Goal: Information Seeking & Learning: Understand process/instructions

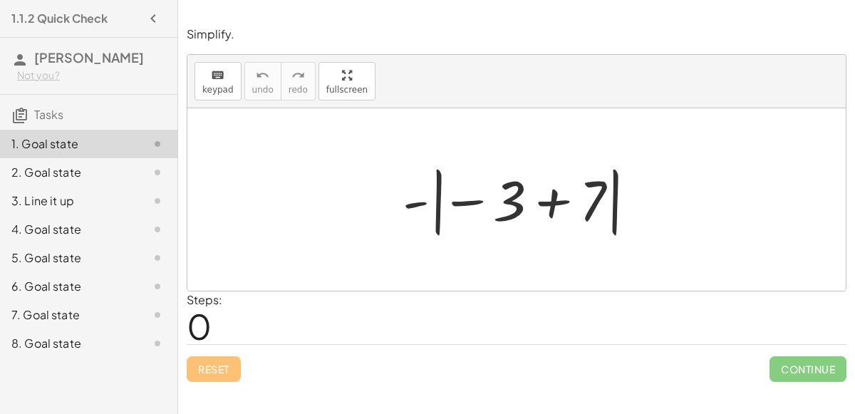
click at [421, 203] on div at bounding box center [522, 199] width 254 height 79
click at [623, 197] on div at bounding box center [522, 199] width 254 height 79
click at [529, 204] on div at bounding box center [522, 199] width 254 height 79
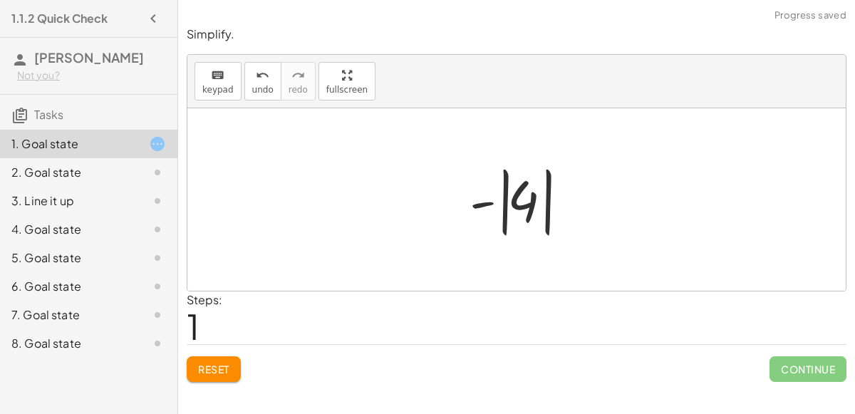
click at [517, 205] on div at bounding box center [522, 199] width 120 height 79
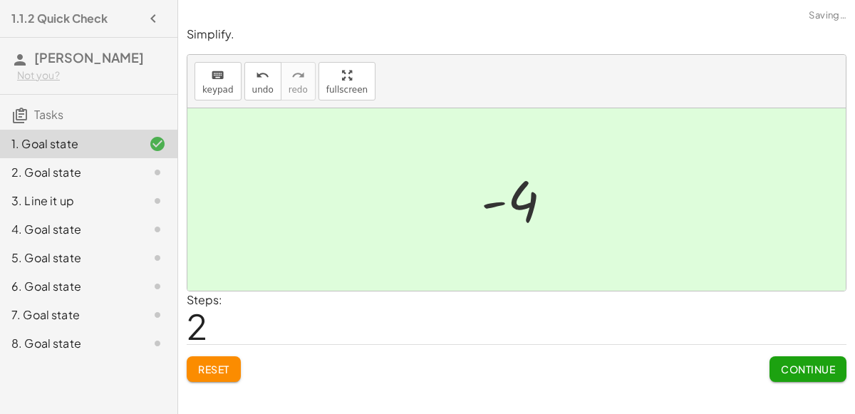
click at [812, 373] on button "Continue" at bounding box center [808, 369] width 77 height 26
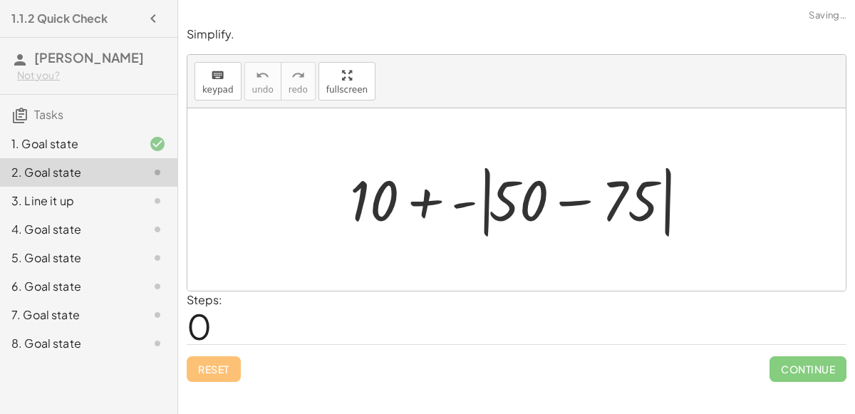
click at [522, 214] on div at bounding box center [522, 200] width 359 height 82
click at [575, 215] on div at bounding box center [522, 200] width 359 height 82
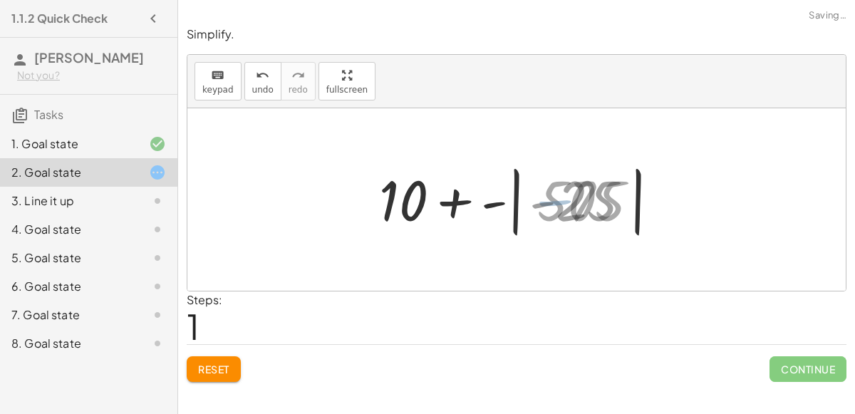
click at [572, 209] on div at bounding box center [522, 199] width 278 height 79
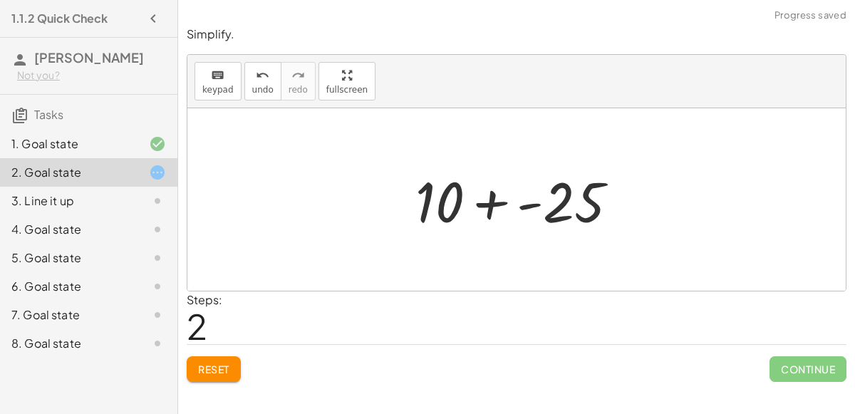
click at [479, 203] on div at bounding box center [522, 199] width 229 height 73
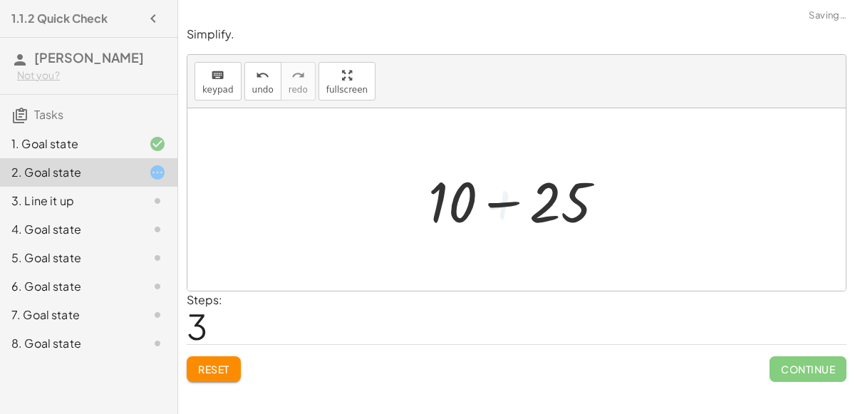
click at [524, 215] on div at bounding box center [522, 199] width 202 height 73
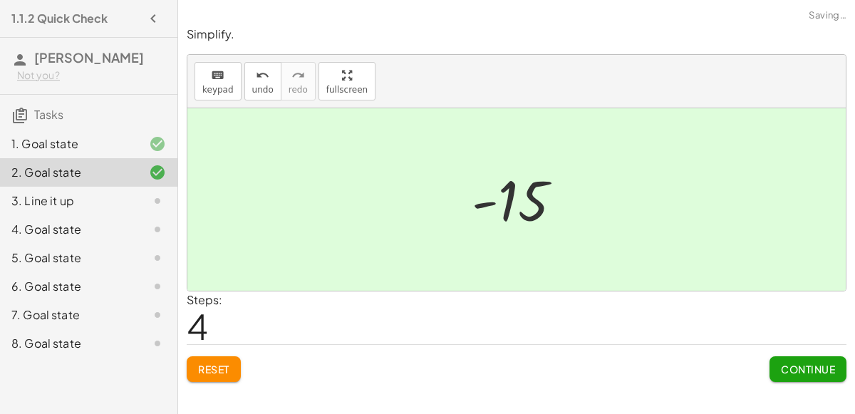
click at [799, 356] on button "Continue" at bounding box center [808, 369] width 77 height 26
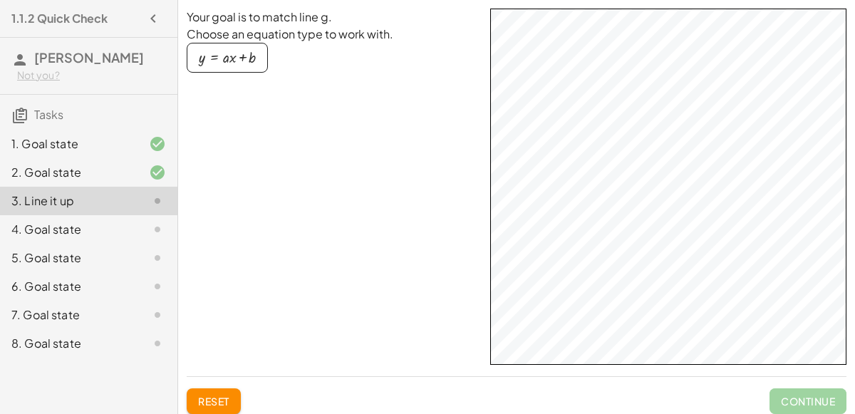
click at [472, 413] on html "1.1.2 Quick Check [PERSON_NAME] Not you? Tasks 1. Goal state 2. Goal state 3. L…" at bounding box center [427, 217] width 855 height 434
click at [0, 0] on div "Your goal is to match line g. Choose an equation type to work with. y = + · a ·…" at bounding box center [0, 0] width 0 height 0
click at [262, 68] on button "y = + · a · x + b" at bounding box center [227, 58] width 81 height 30
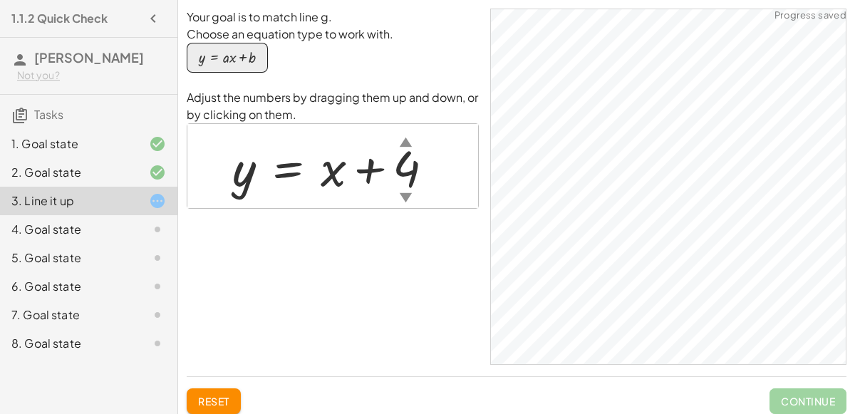
click at [405, 195] on div "▼" at bounding box center [406, 197] width 12 height 18
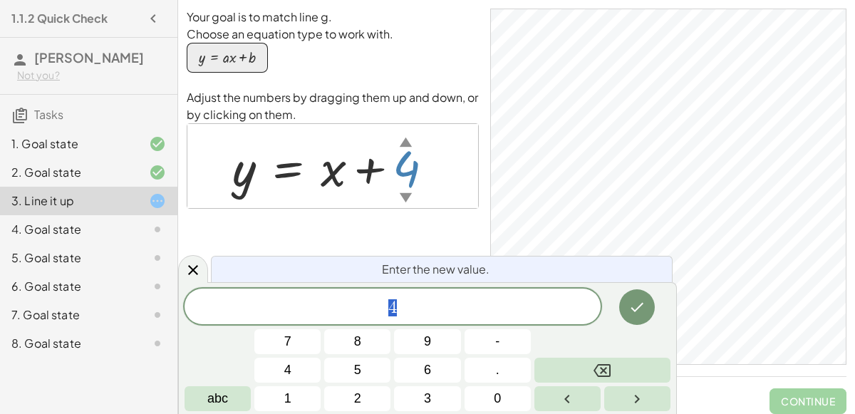
click at [292, 252] on div "Your goal is to match line g. Choose an equation type to work with. y = + · a ·…" at bounding box center [333, 187] width 292 height 356
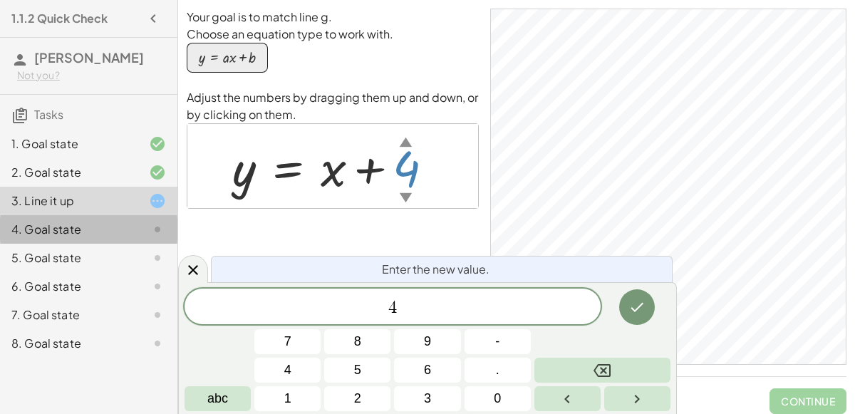
click at [74, 229] on div "4. Goal state" at bounding box center [68, 229] width 115 height 17
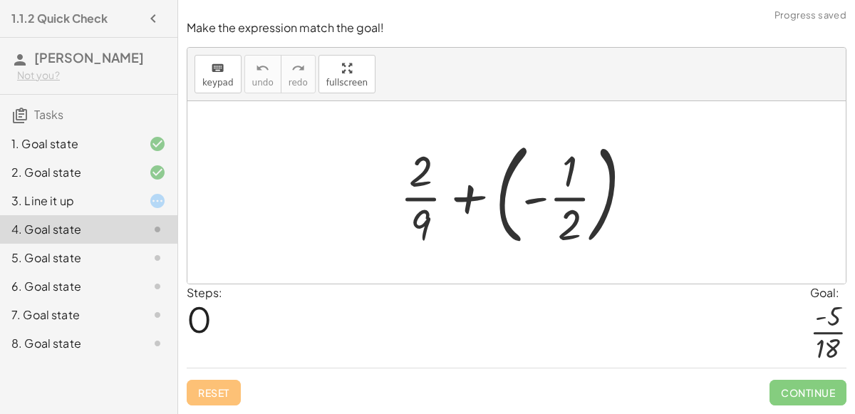
click at [438, 200] on div at bounding box center [522, 192] width 259 height 118
click at [497, 212] on div at bounding box center [522, 192] width 259 height 118
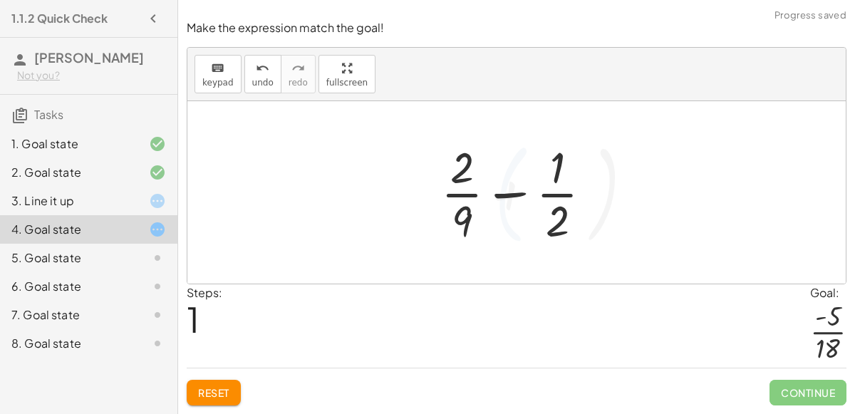
click at [518, 204] on div at bounding box center [522, 193] width 177 height 110
click at [549, 203] on div at bounding box center [522, 193] width 177 height 110
click at [472, 194] on div at bounding box center [522, 193] width 177 height 110
click at [460, 170] on div at bounding box center [522, 193] width 177 height 110
click at [470, 215] on div at bounding box center [522, 193] width 177 height 110
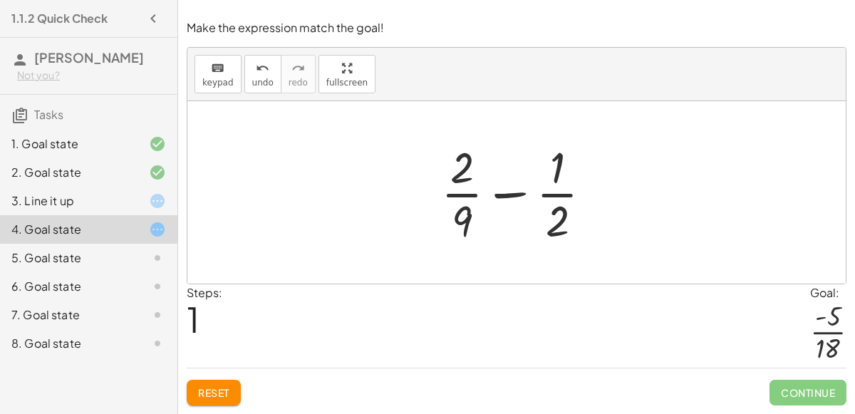
click at [551, 222] on div at bounding box center [522, 193] width 177 height 110
click at [549, 169] on div at bounding box center [522, 193] width 177 height 110
click at [555, 172] on div at bounding box center [522, 193] width 177 height 110
click at [502, 193] on div at bounding box center [522, 193] width 177 height 110
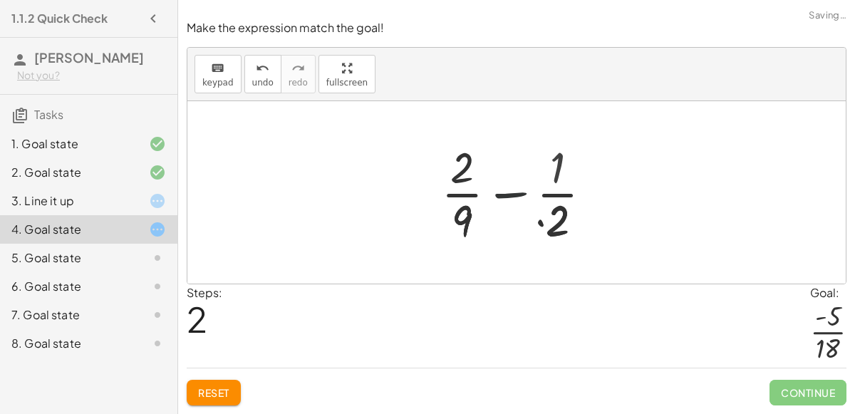
click at [502, 193] on div at bounding box center [522, 193] width 241 height 110
click at [502, 193] on div at bounding box center [522, 193] width 175 height 110
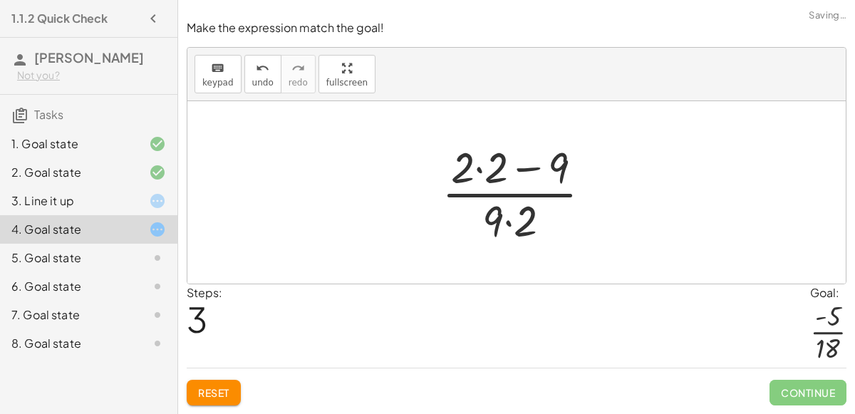
click at [502, 193] on div at bounding box center [522, 193] width 175 height 110
click at [531, 166] on div at bounding box center [522, 193] width 175 height 110
click at [476, 170] on div at bounding box center [522, 193] width 175 height 110
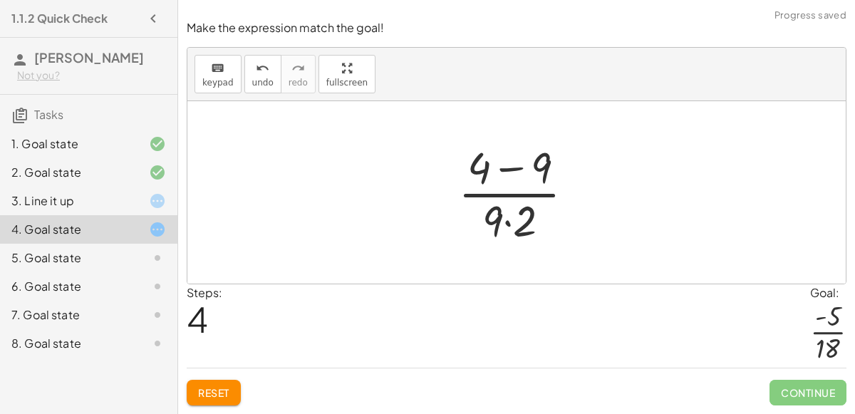
click at [508, 227] on div at bounding box center [522, 193] width 142 height 110
click at [494, 193] on div at bounding box center [522, 193] width 142 height 110
click at [494, 196] on div at bounding box center [522, 193] width 142 height 110
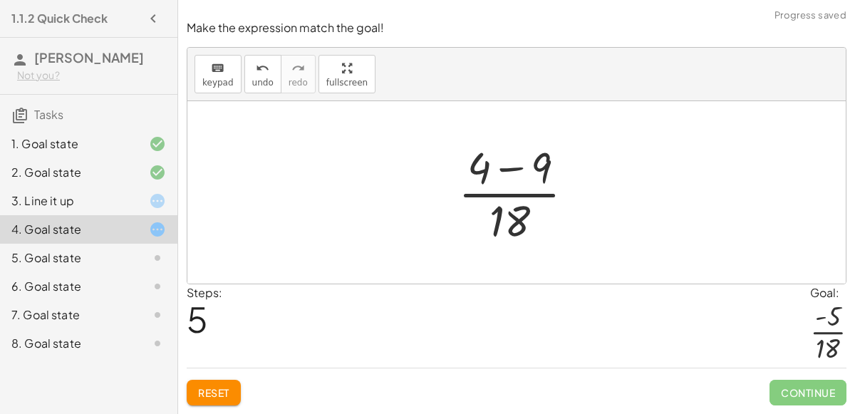
click at [504, 172] on div at bounding box center [522, 193] width 142 height 110
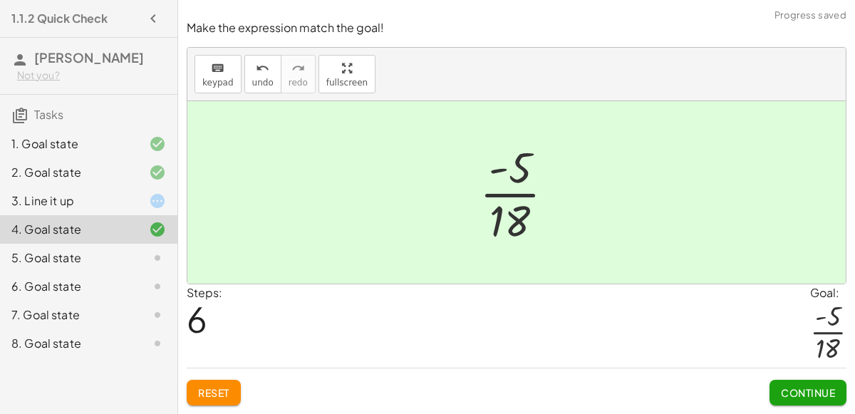
click at [513, 175] on div at bounding box center [522, 193] width 100 height 110
click at [787, 400] on button "Continue" at bounding box center [808, 393] width 77 height 26
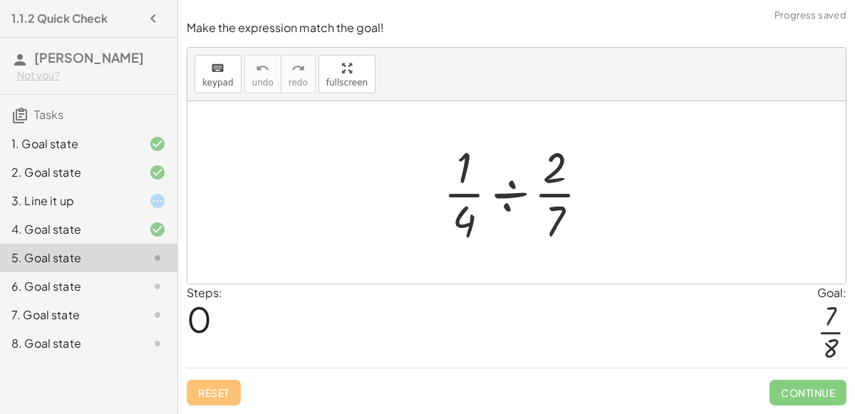
click at [516, 193] on div at bounding box center [522, 193] width 172 height 110
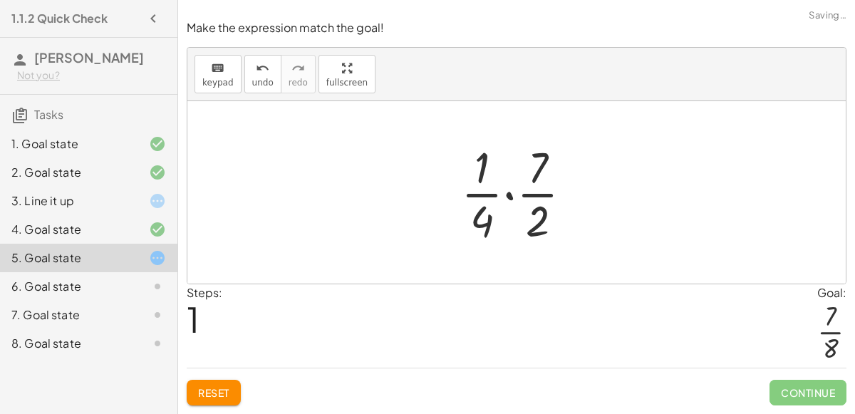
click at [507, 197] on div at bounding box center [522, 193] width 137 height 110
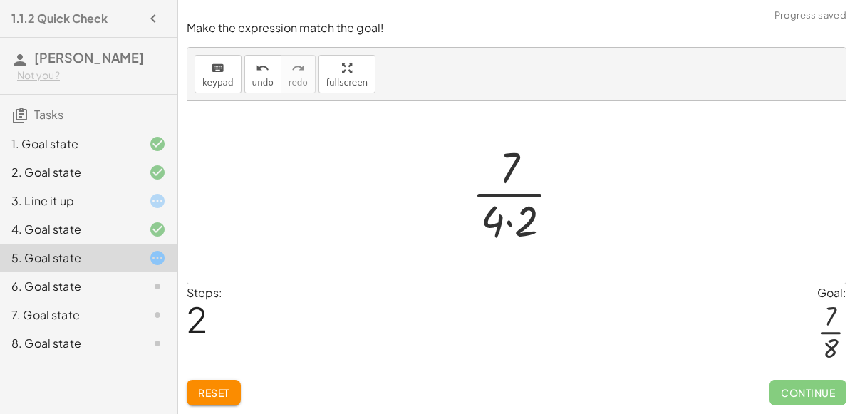
click at [504, 237] on div at bounding box center [522, 193] width 115 height 110
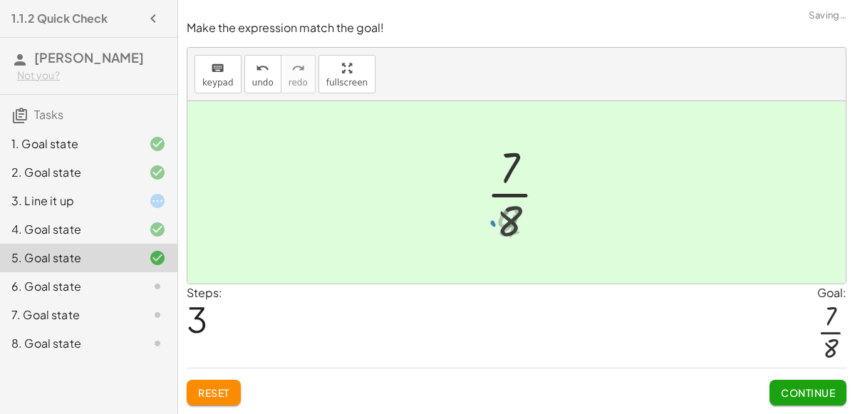
click at [506, 228] on div at bounding box center [521, 193] width 83 height 110
click at [780, 384] on button "Continue" at bounding box center [808, 393] width 77 height 26
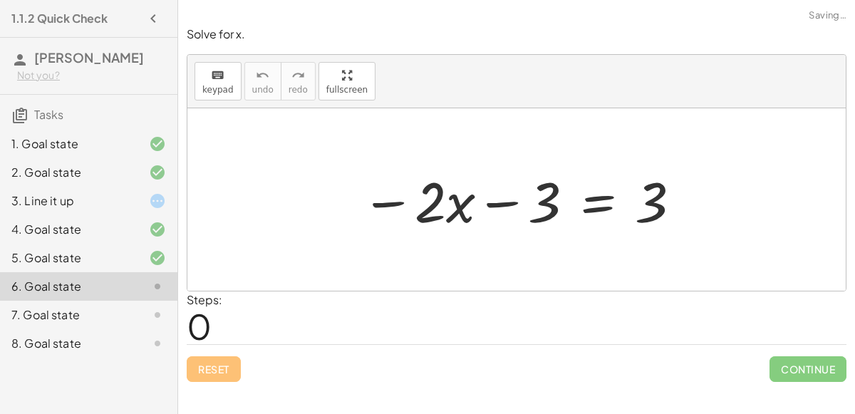
click at [394, 202] on div at bounding box center [522, 199] width 336 height 73
click at [490, 205] on div at bounding box center [522, 199] width 336 height 73
click at [447, 209] on div at bounding box center [522, 199] width 336 height 73
click at [651, 210] on div at bounding box center [522, 199] width 336 height 73
click at [609, 204] on div at bounding box center [522, 199] width 336 height 73
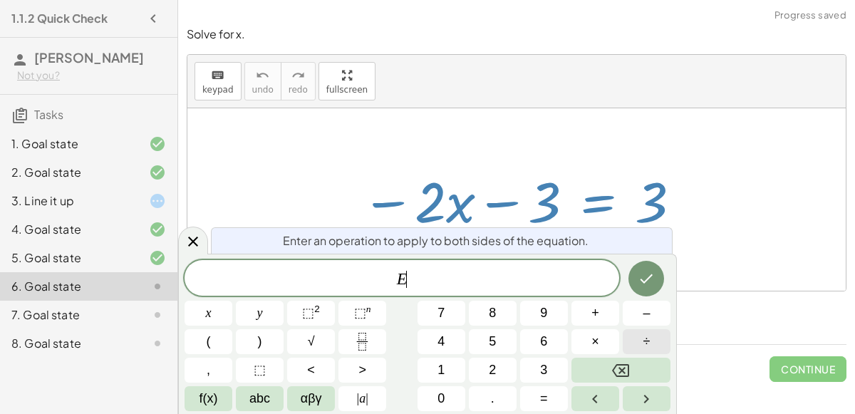
click at [633, 345] on button "÷" at bounding box center [647, 341] width 48 height 25
click at [544, 377] on span "3" at bounding box center [543, 370] width 7 height 19
click at [653, 281] on icon "Done" at bounding box center [646, 278] width 17 height 17
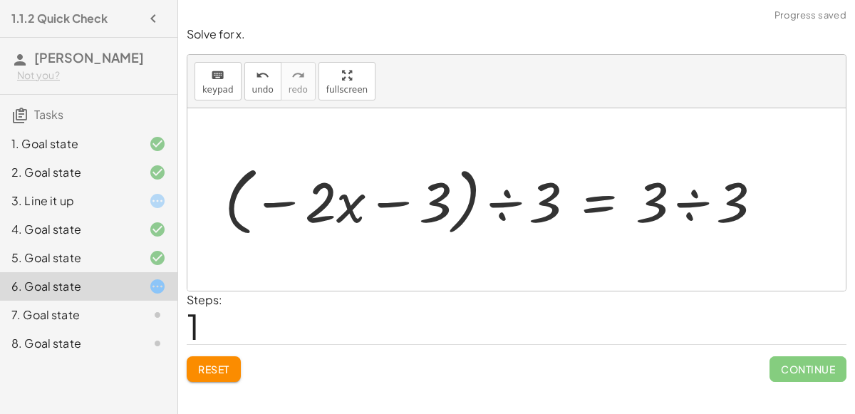
click at [383, 197] on div at bounding box center [499, 200] width 564 height 82
click at [280, 194] on div at bounding box center [499, 200] width 564 height 82
click at [499, 205] on div at bounding box center [499, 200] width 564 height 82
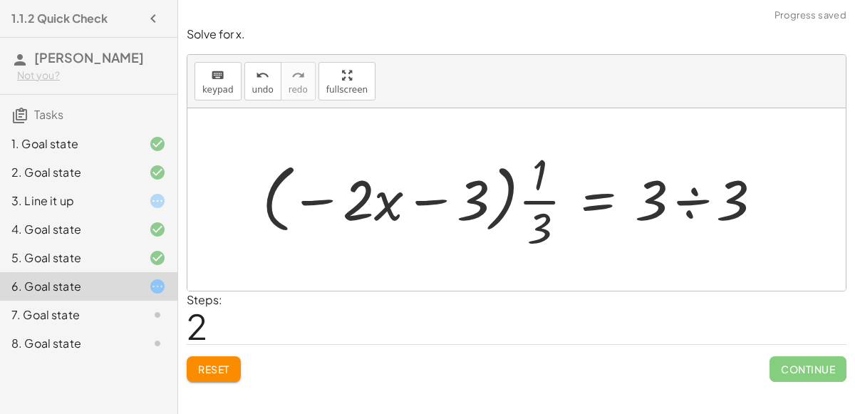
click at [534, 203] on div at bounding box center [518, 200] width 526 height 110
click at [537, 200] on div at bounding box center [518, 200] width 526 height 110
click at [640, 202] on div at bounding box center [518, 200] width 526 height 110
click at [675, 206] on div at bounding box center [518, 200] width 526 height 110
click at [678, 206] on div at bounding box center [471, 200] width 432 height 110
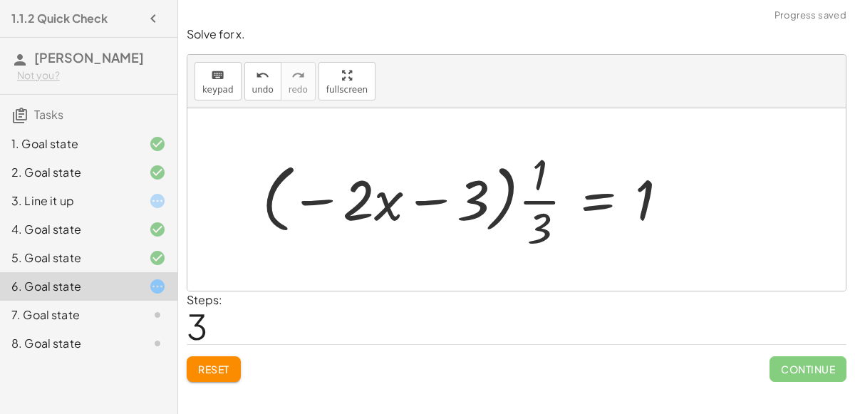
click at [435, 200] on div at bounding box center [471, 200] width 432 height 110
click at [304, 203] on div at bounding box center [471, 200] width 432 height 110
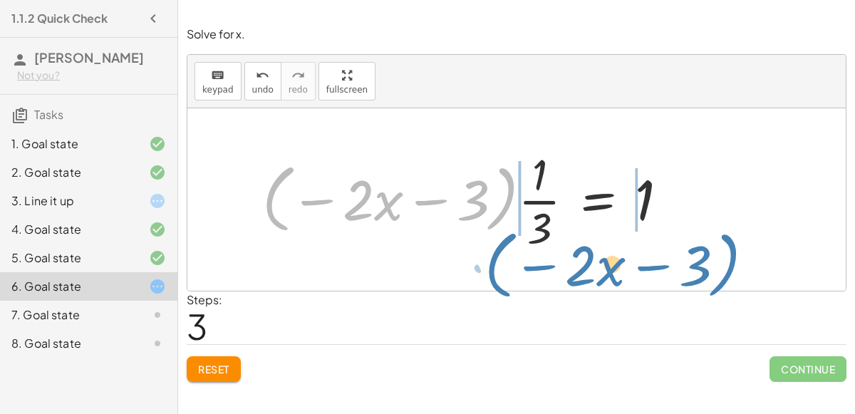
drag, startPoint x: 275, startPoint y: 202, endPoint x: 499, endPoint y: 267, distance: 233.1
click at [499, 267] on div "− · 2 · x − 3 = 3 · ( − · 2 · x − 3 ) ÷ 3 = · 3 ÷ 3 · ( − · 2 · x − 3 ) · · 1 ·…" at bounding box center [516, 199] width 658 height 182
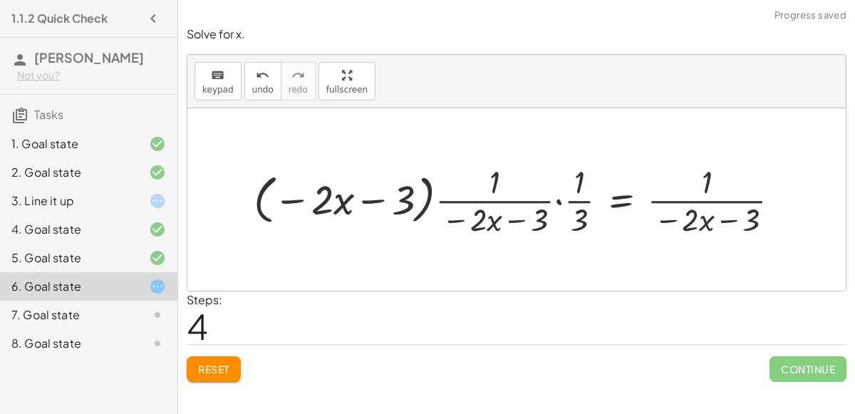
click at [460, 225] on div at bounding box center [523, 200] width 552 height 80
click at [252, 77] on div "undo" at bounding box center [262, 74] width 21 height 17
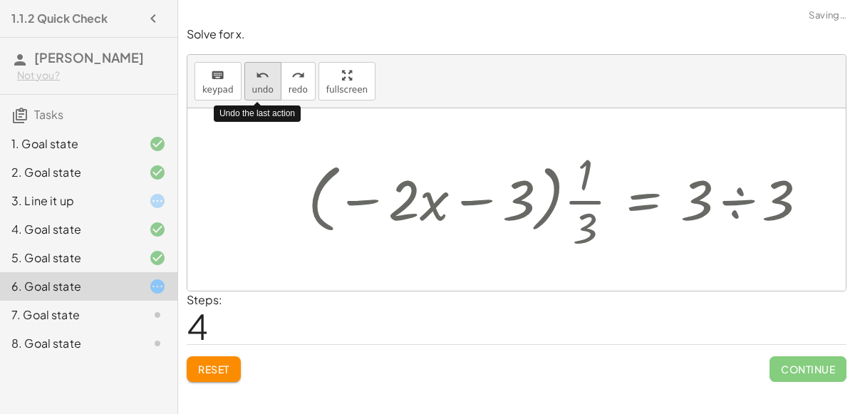
click at [252, 77] on div "undo" at bounding box center [262, 74] width 21 height 17
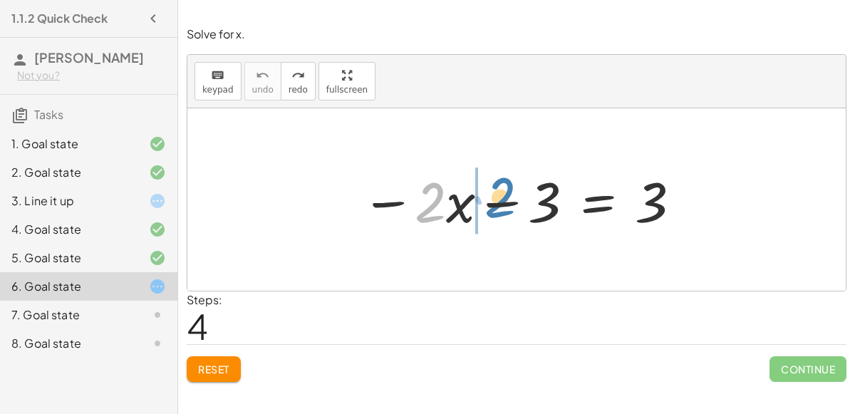
drag, startPoint x: 426, startPoint y: 209, endPoint x: 494, endPoint y: 204, distance: 68.6
click at [494, 204] on div at bounding box center [522, 199] width 336 height 73
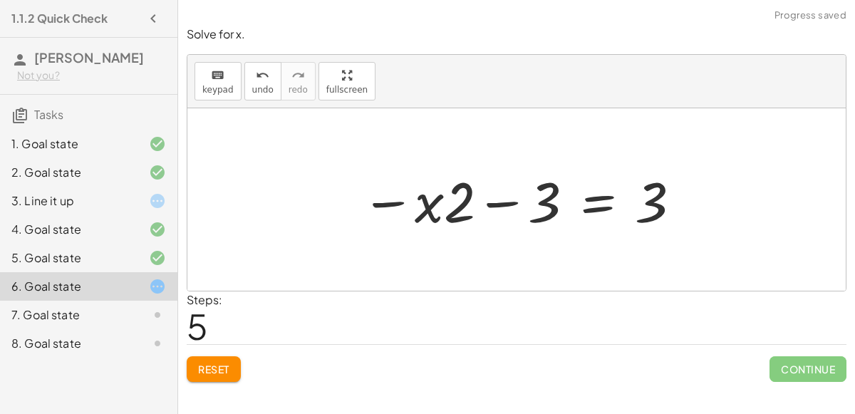
click at [441, 205] on div at bounding box center [522, 199] width 336 height 73
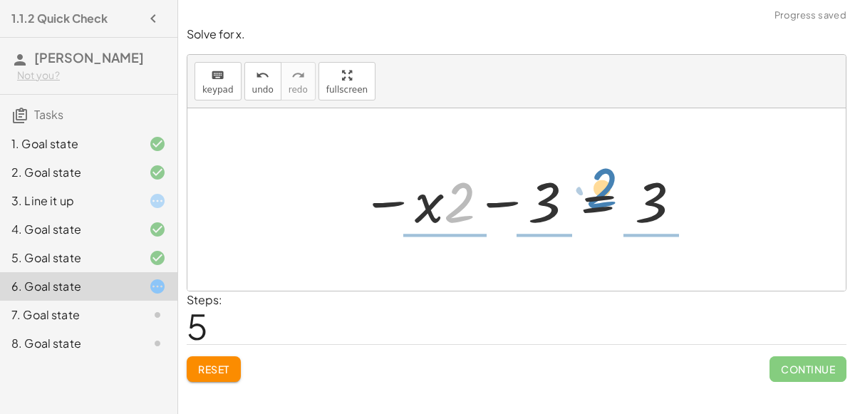
drag, startPoint x: 448, startPoint y: 210, endPoint x: 591, endPoint y: 196, distance: 143.2
click at [591, 196] on div at bounding box center [522, 199] width 336 height 73
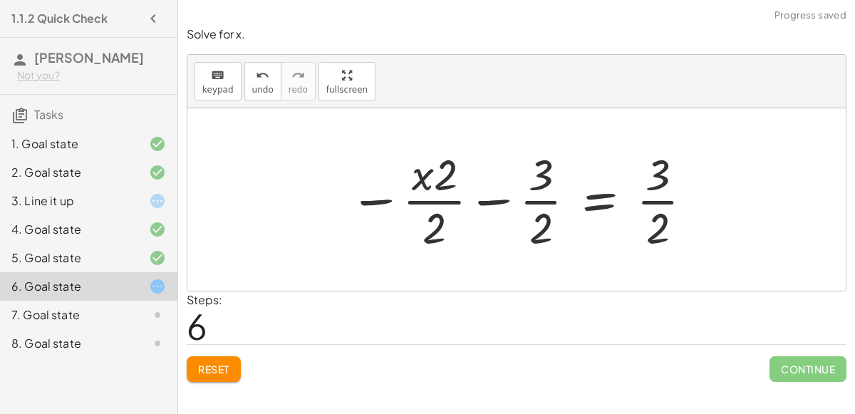
click at [515, 199] on div at bounding box center [522, 200] width 360 height 110
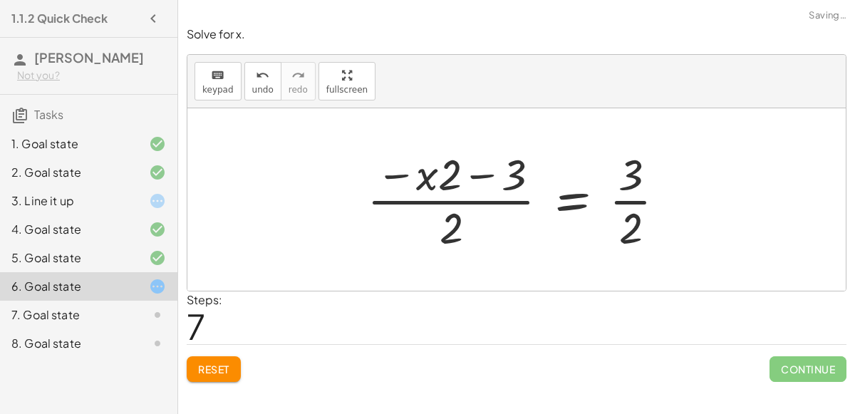
click at [402, 173] on div at bounding box center [522, 200] width 324 height 110
click at [487, 175] on div at bounding box center [522, 200] width 324 height 110
click at [460, 217] on div at bounding box center [522, 200] width 324 height 110
click at [621, 204] on div at bounding box center [522, 200] width 324 height 110
click at [265, 90] on span "undo" at bounding box center [262, 90] width 21 height 10
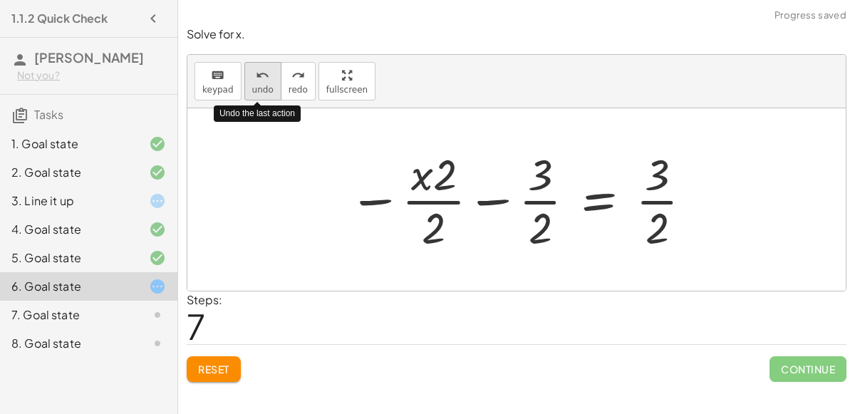
click at [265, 90] on span "undo" at bounding box center [262, 90] width 21 height 10
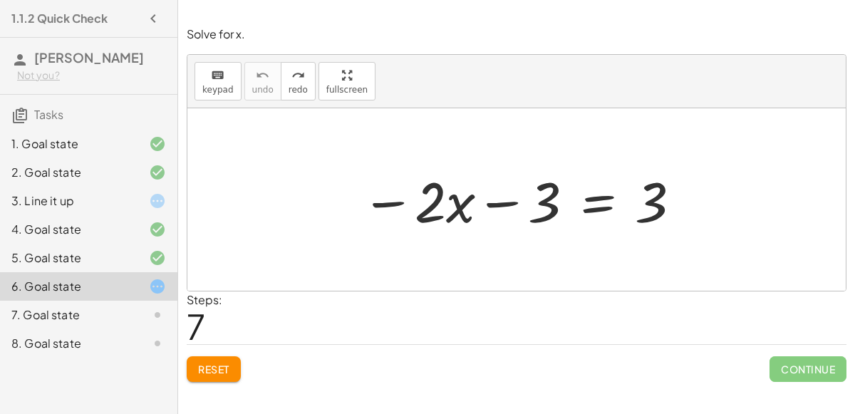
click at [549, 209] on div at bounding box center [522, 199] width 336 height 73
drag, startPoint x: 540, startPoint y: 205, endPoint x: 672, endPoint y: 194, distance: 132.3
click at [672, 194] on div at bounding box center [522, 199] width 336 height 73
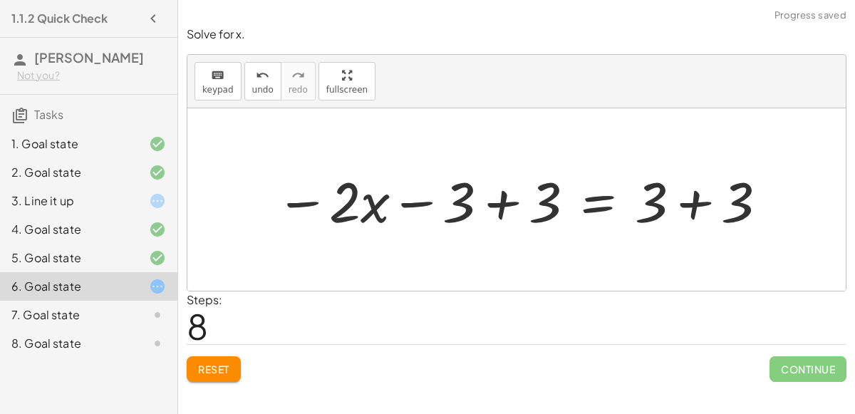
click at [544, 202] on div at bounding box center [522, 199] width 507 height 73
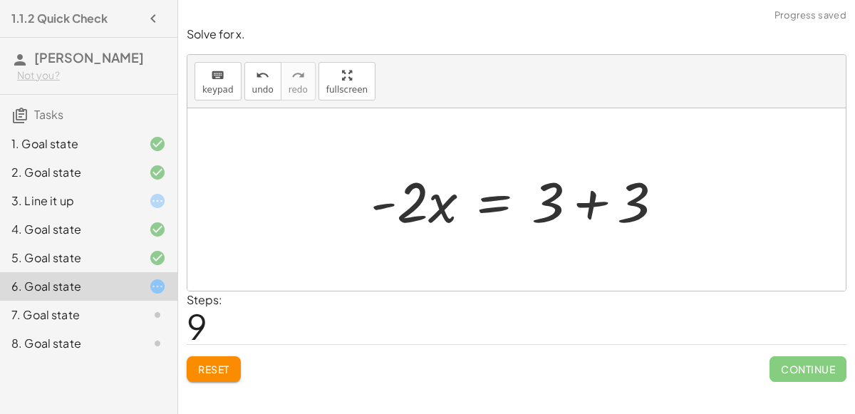
click at [583, 200] on div at bounding box center [522, 199] width 318 height 73
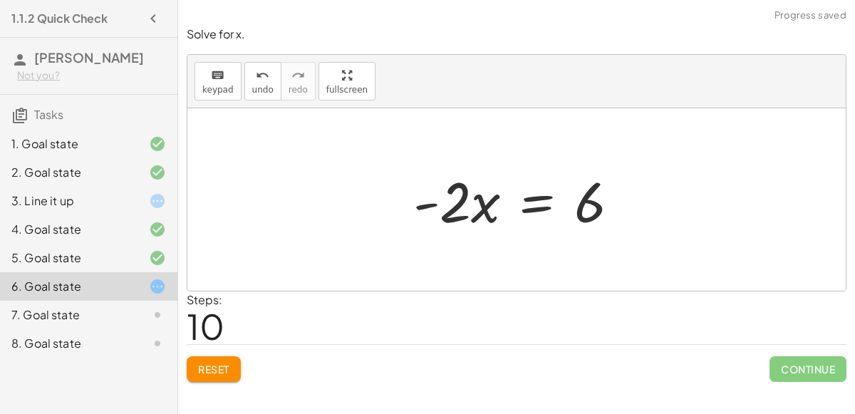
click at [529, 207] on div at bounding box center [522, 199] width 232 height 73
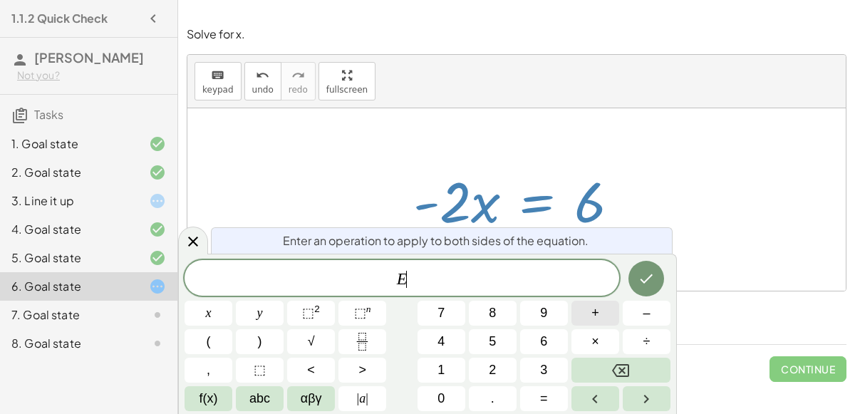
click at [606, 313] on button "+" at bounding box center [595, 313] width 48 height 25
click at [626, 372] on icon "Backspace" at bounding box center [620, 370] width 17 height 17
click at [628, 348] on button "÷" at bounding box center [647, 341] width 48 height 25
click at [445, 375] on span "1" at bounding box center [440, 370] width 7 height 19
click at [626, 373] on icon "Backspace" at bounding box center [620, 370] width 17 height 17
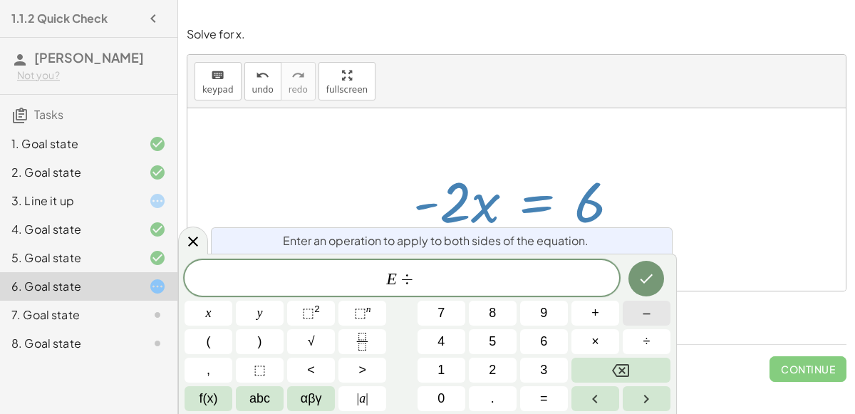
click at [634, 315] on button "–" at bounding box center [647, 313] width 48 height 25
click at [488, 370] on button "2" at bounding box center [493, 370] width 48 height 25
click at [632, 274] on button "Done" at bounding box center [646, 279] width 36 height 36
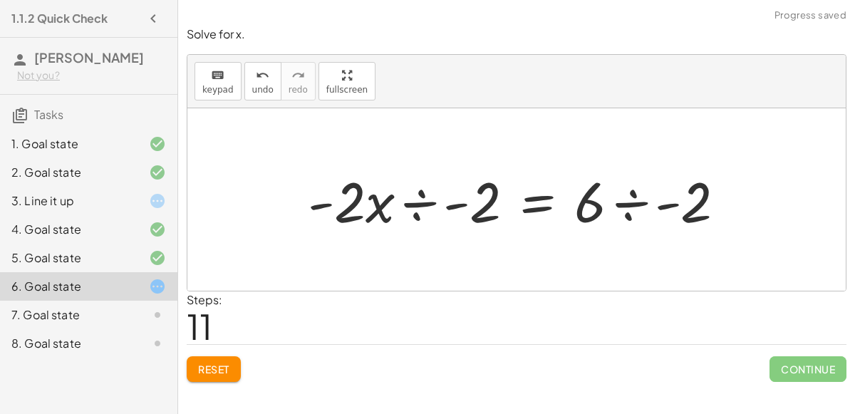
click at [418, 191] on div at bounding box center [522, 199] width 443 height 73
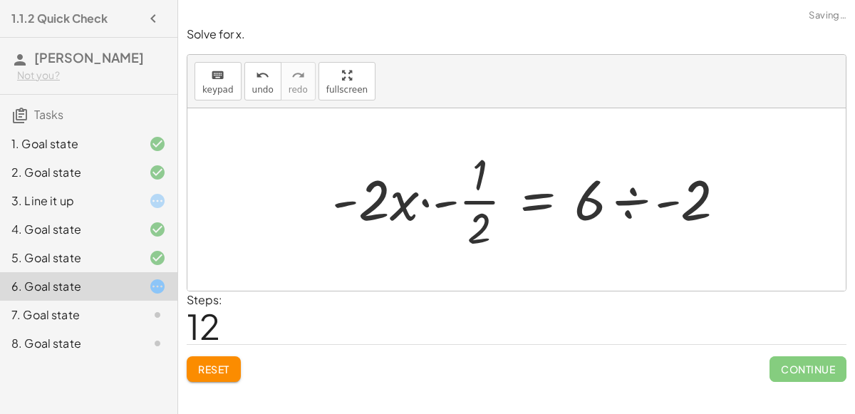
click at [623, 207] on div at bounding box center [534, 200] width 419 height 110
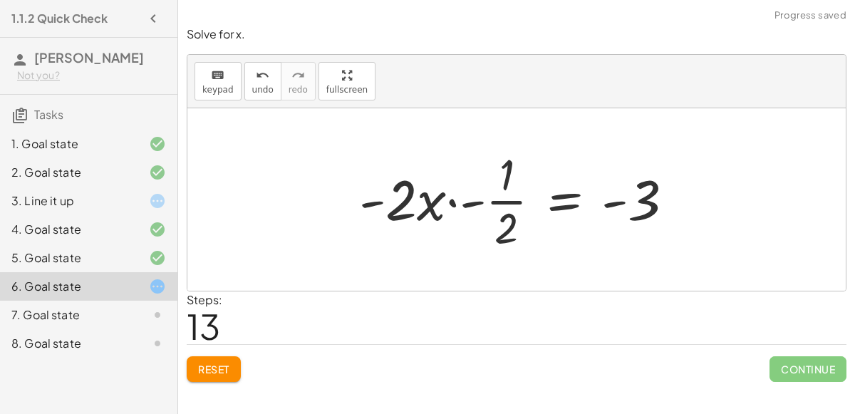
click at [454, 201] on div at bounding box center [522, 200] width 341 height 110
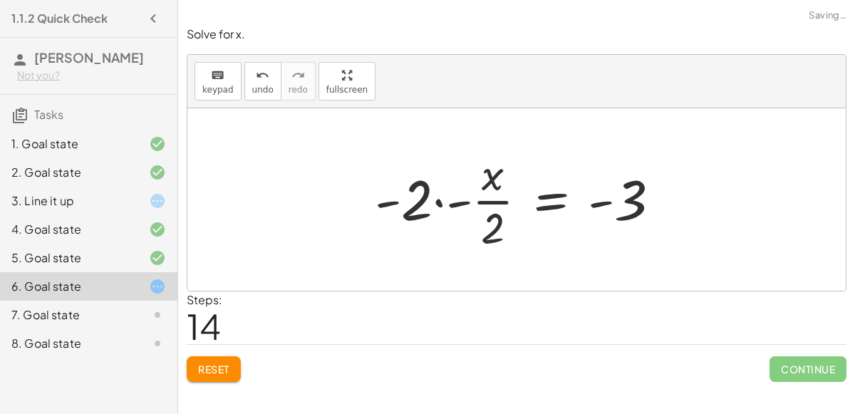
click at [467, 203] on div at bounding box center [523, 200] width 311 height 110
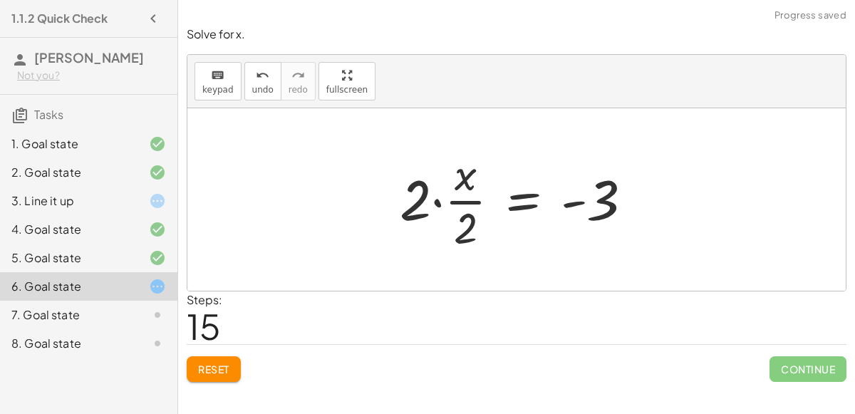
click at [435, 200] on div at bounding box center [522, 200] width 259 height 110
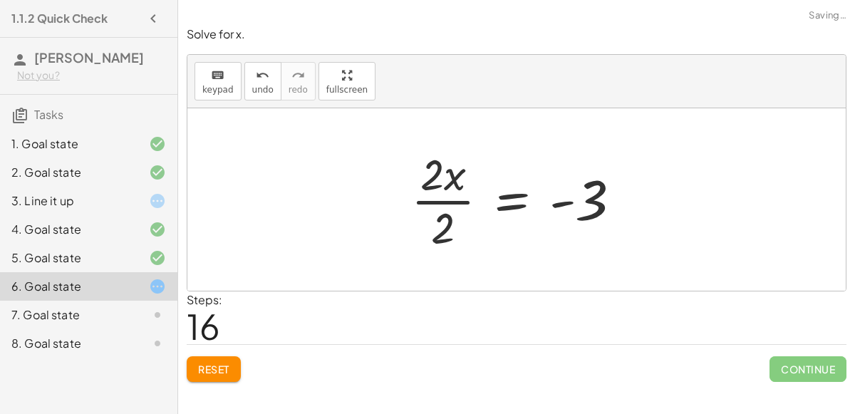
click at [554, 203] on div at bounding box center [522, 200] width 236 height 110
click at [444, 220] on div at bounding box center [522, 200] width 236 height 110
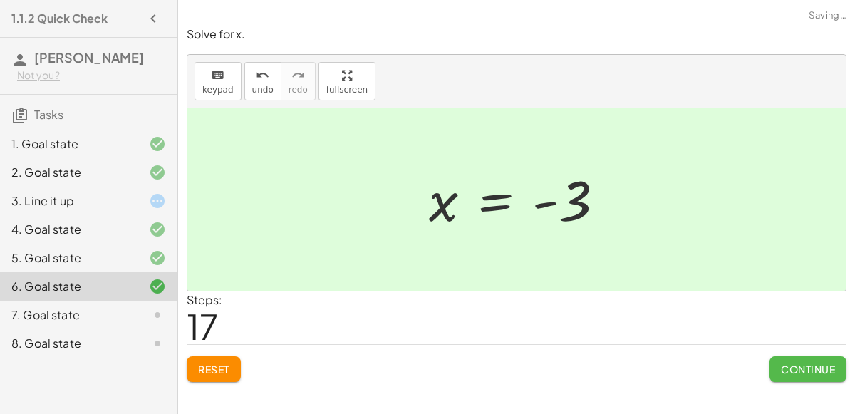
click at [794, 367] on span "Continue" at bounding box center [808, 369] width 54 height 13
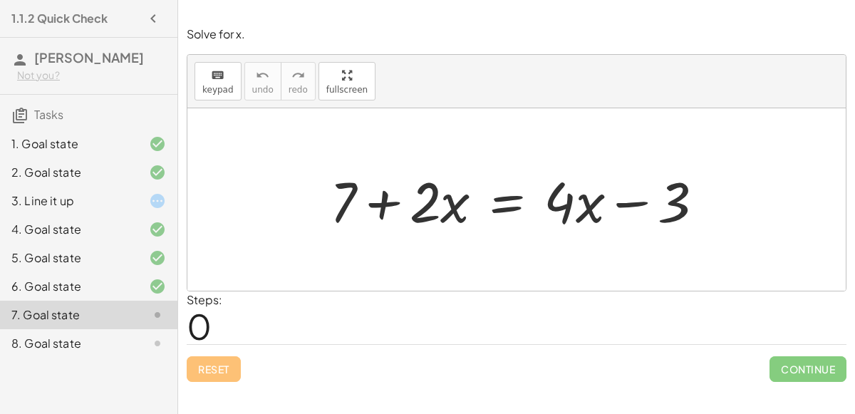
click at [386, 204] on div at bounding box center [523, 199] width 400 height 73
click at [443, 215] on div at bounding box center [523, 199] width 400 height 73
click at [516, 200] on div at bounding box center [523, 199] width 400 height 73
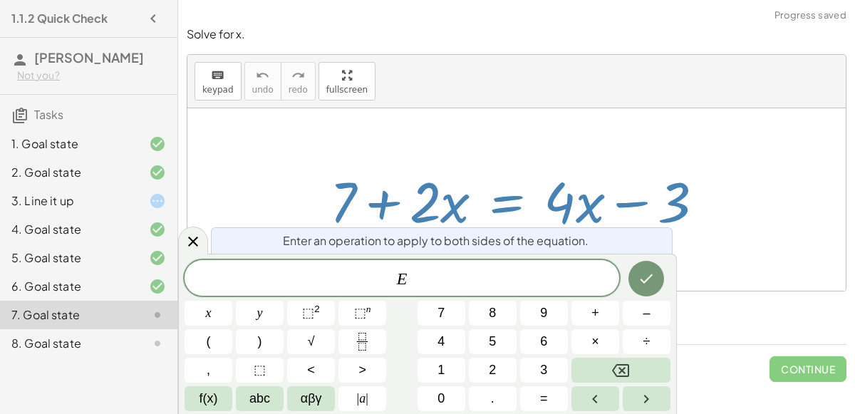
click at [575, 208] on div at bounding box center [523, 199] width 400 height 73
click at [607, 203] on div at bounding box center [523, 199] width 400 height 73
click at [608, 203] on div at bounding box center [523, 199] width 400 height 73
click at [232, 301] on div at bounding box center [209, 313] width 48 height 25
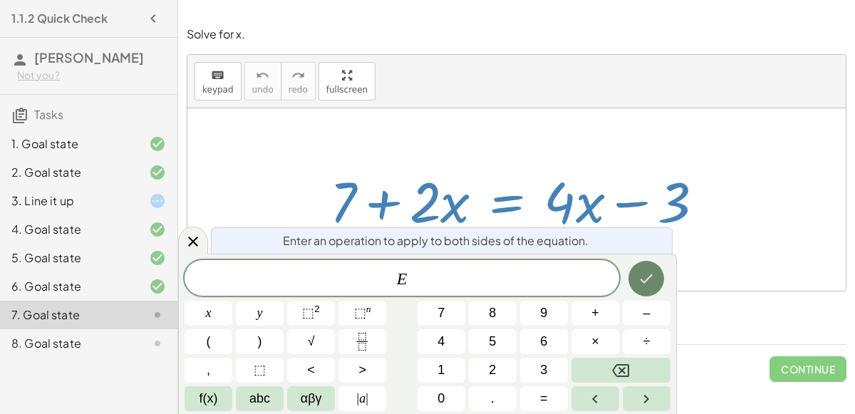
click at [643, 271] on icon "Done" at bounding box center [646, 278] width 17 height 17
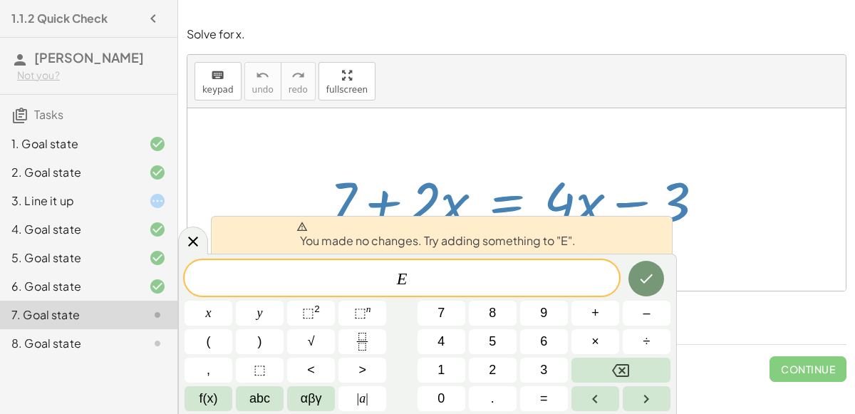
click at [794, 309] on div "Steps: 0" at bounding box center [517, 317] width 660 height 53
click at [190, 246] on icon at bounding box center [193, 241] width 17 height 17
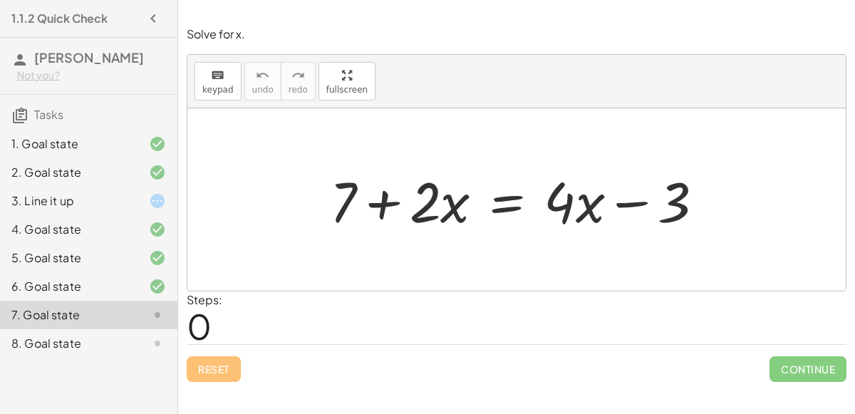
click at [393, 202] on div at bounding box center [523, 199] width 400 height 73
drag, startPoint x: 338, startPoint y: 187, endPoint x: 668, endPoint y: 160, distance: 331.7
click at [668, 160] on div "+ 7 + 7 + · 2 · x = + · 4 · x − 3" at bounding box center [518, 200] width 418 height 81
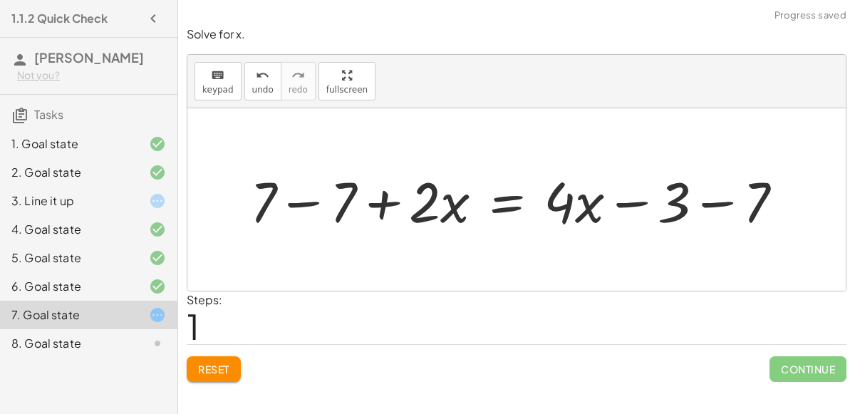
click at [371, 209] on div at bounding box center [522, 199] width 559 height 73
click at [305, 201] on div at bounding box center [522, 199] width 559 height 73
click at [637, 212] on div at bounding box center [602, 199] width 400 height 73
click at [725, 200] on div at bounding box center [602, 199] width 400 height 73
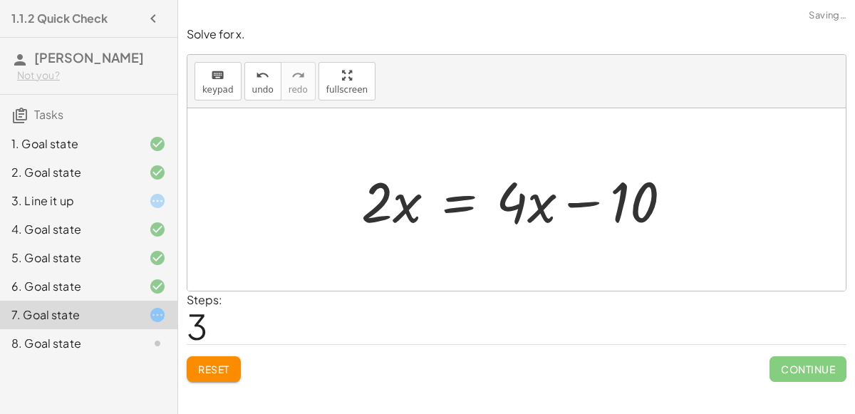
click at [586, 203] on div at bounding box center [522, 199] width 336 height 73
drag, startPoint x: 629, startPoint y: 219, endPoint x: 660, endPoint y: 187, distance: 44.3
click at [660, 187] on div at bounding box center [522, 199] width 336 height 73
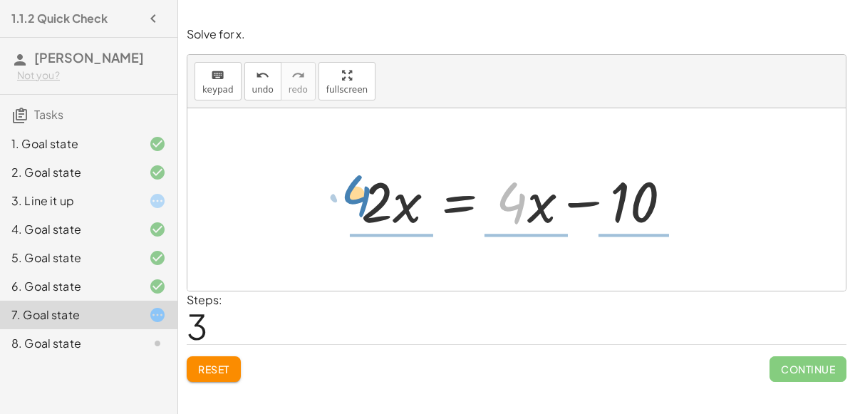
drag, startPoint x: 524, startPoint y: 201, endPoint x: 367, endPoint y: 194, distance: 157.6
click at [367, 194] on div at bounding box center [522, 199] width 336 height 73
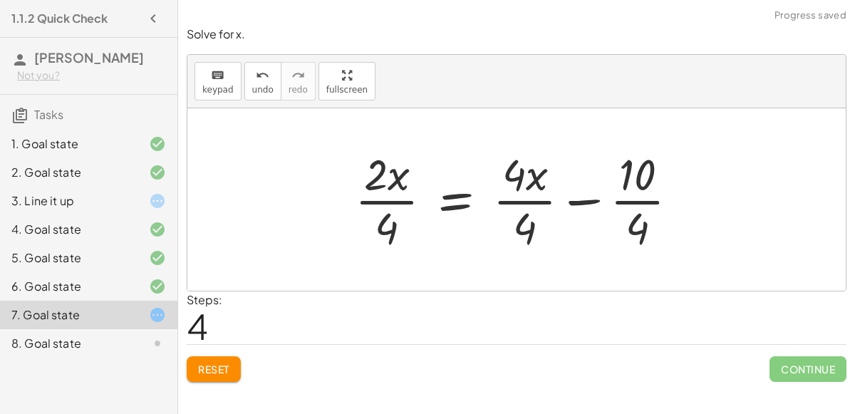
click at [516, 213] on div at bounding box center [522, 200] width 349 height 110
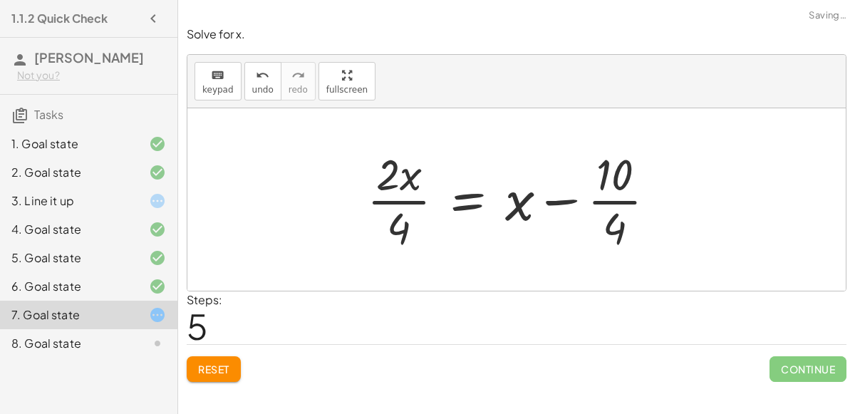
click at [582, 201] on div at bounding box center [517, 200] width 314 height 110
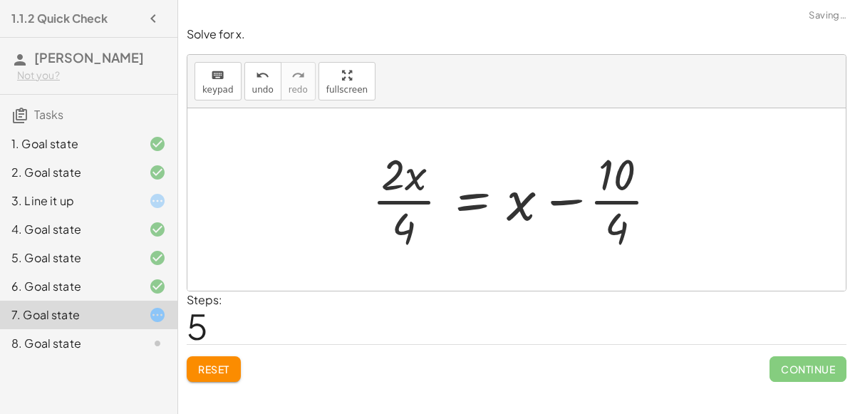
click at [594, 201] on div at bounding box center [522, 200] width 314 height 110
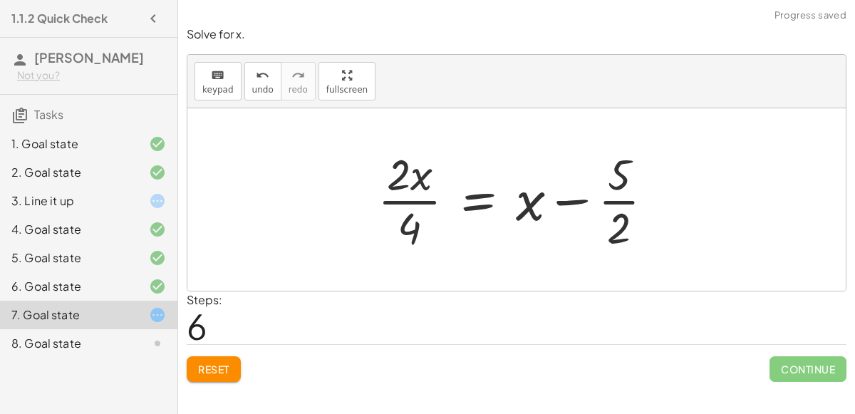
click at [588, 196] on div at bounding box center [521, 200] width 301 height 110
click at [564, 200] on div at bounding box center [521, 200] width 301 height 110
click at [615, 202] on div at bounding box center [521, 200] width 301 height 110
click at [416, 196] on div at bounding box center [521, 200] width 301 height 110
click at [420, 200] on div at bounding box center [533, 200] width 280 height 110
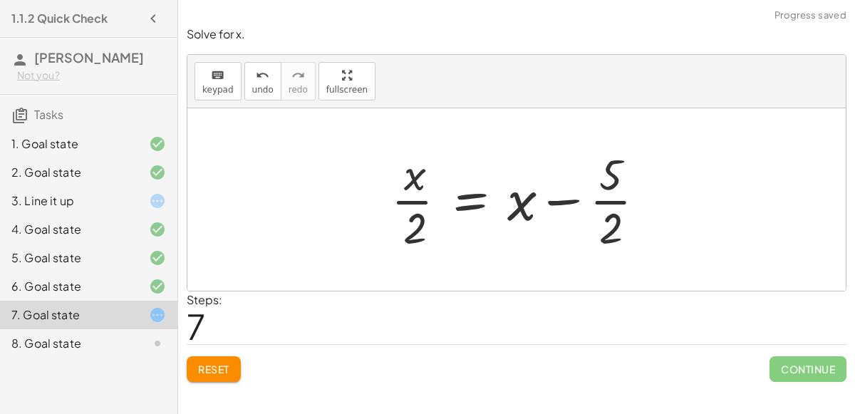
click at [418, 197] on div at bounding box center [524, 200] width 280 height 110
click at [420, 241] on div at bounding box center [523, 200] width 280 height 110
click at [419, 237] on div at bounding box center [523, 200] width 280 height 110
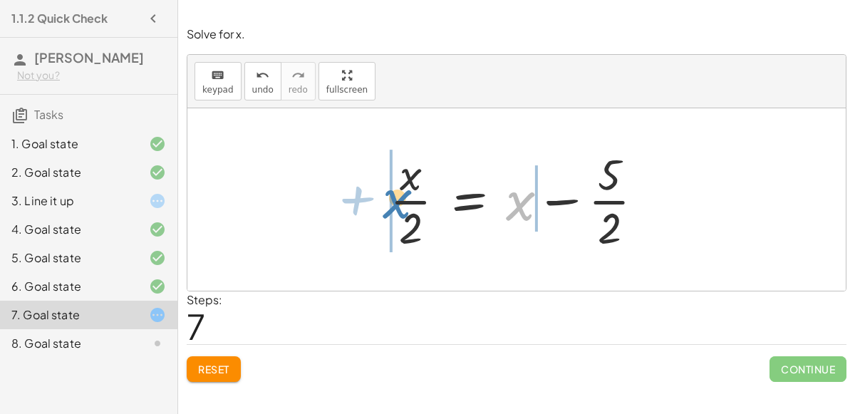
drag, startPoint x: 528, startPoint y: 195, endPoint x: 404, endPoint y: 192, distance: 124.0
click at [404, 192] on div at bounding box center [523, 200] width 280 height 110
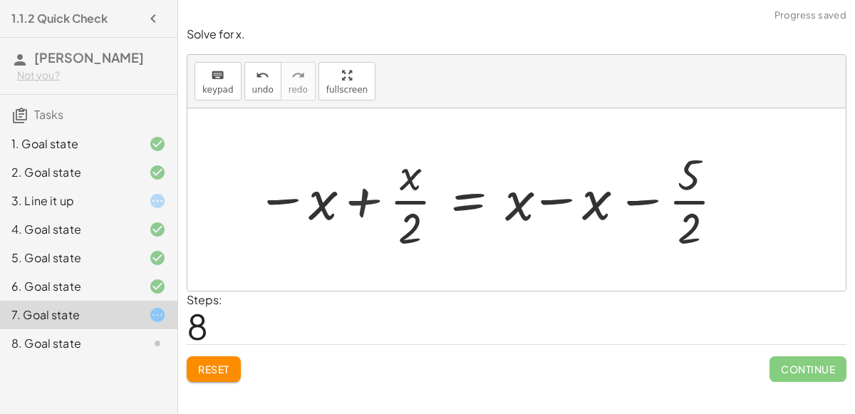
click at [409, 197] on div at bounding box center [491, 200] width 488 height 110
click at [366, 203] on div at bounding box center [491, 200] width 488 height 110
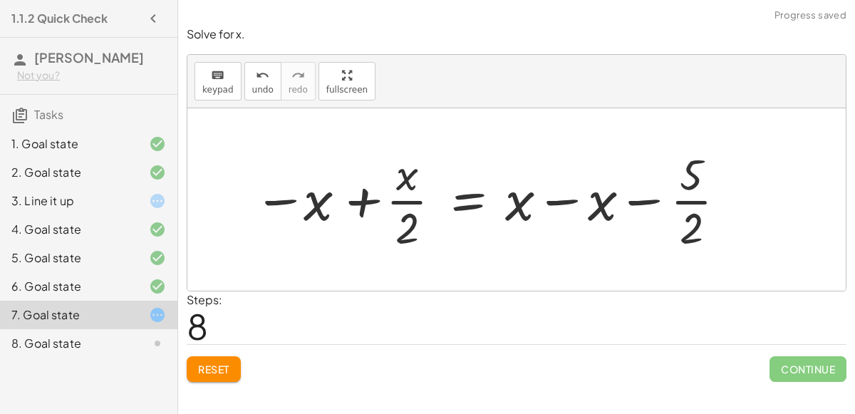
click at [360, 200] on div at bounding box center [491, 200] width 488 height 110
click at [285, 199] on div at bounding box center [491, 200] width 488 height 110
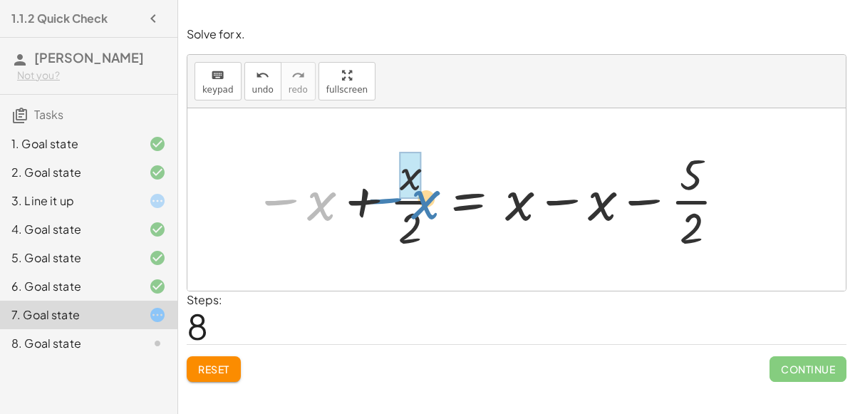
drag, startPoint x: 318, startPoint y: 207, endPoint x: 423, endPoint y: 205, distance: 104.8
click at [423, 205] on div at bounding box center [491, 200] width 488 height 110
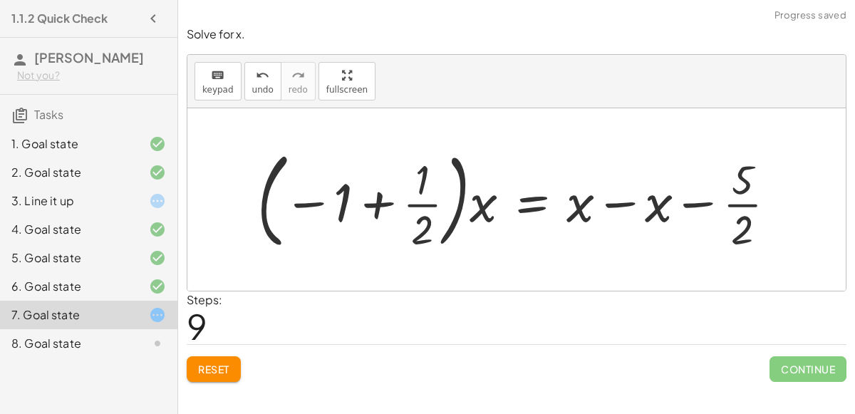
click at [311, 201] on div at bounding box center [522, 199] width 544 height 113
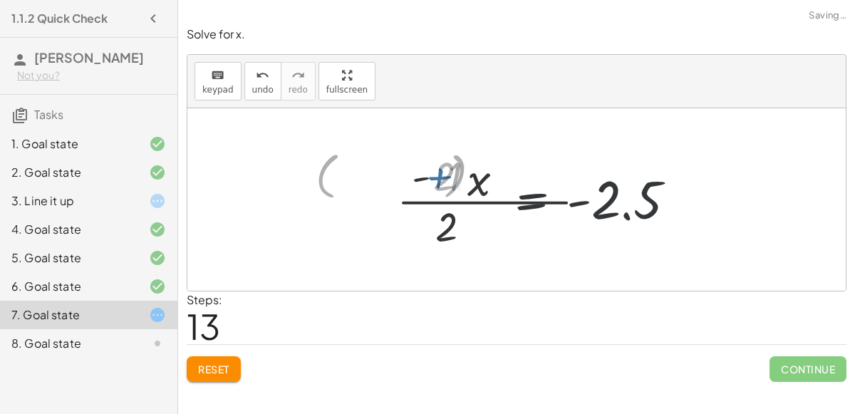
click at [413, 177] on div "+ 7 + · 2 · x = + · 4 · x − 3 + 7 − 7 + · 2 · x = + · 4 · x − 3 − 7 + 0 + · 2 ·…" at bounding box center [552, 199] width 294 height 111
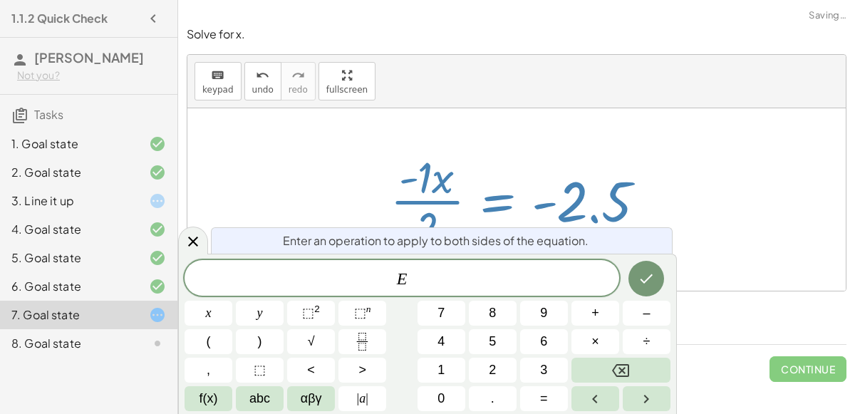
click at [434, 255] on div "Enter an operation to apply to both sides of the equation. E x y ⬚ 2 ⬚ n 7 8 9 …" at bounding box center [427, 334] width 499 height 160
click at [417, 239] on span "Enter an operation to apply to both sides of the equation." at bounding box center [436, 240] width 306 height 17
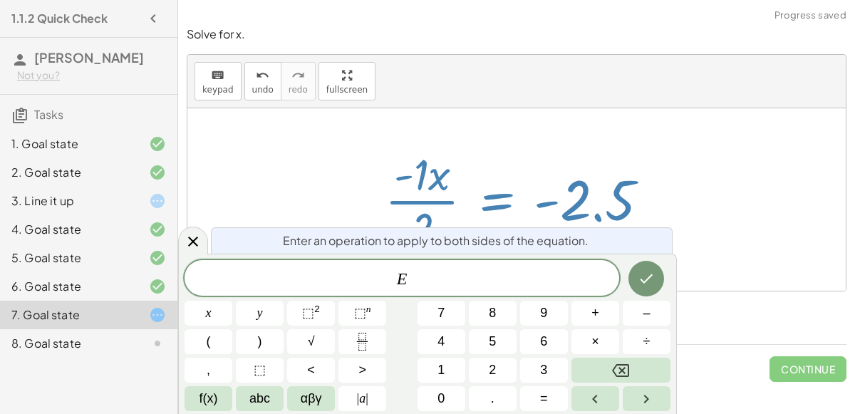
click at [266, 306] on button "y" at bounding box center [260, 313] width 48 height 25
click at [333, 313] on button "⬚ 2" at bounding box center [311, 313] width 48 height 25
click at [362, 363] on span ">" at bounding box center [362, 370] width 8 height 19
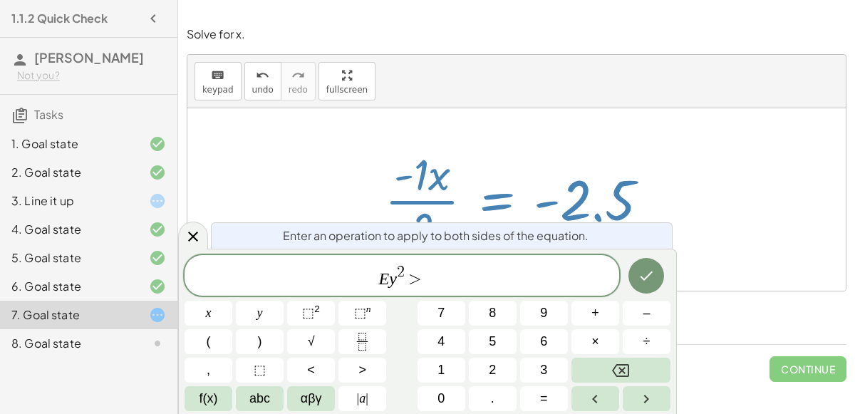
click at [460, 376] on button "1" at bounding box center [442, 370] width 48 height 25
click at [481, 306] on button "8" at bounding box center [493, 313] width 48 height 25
click at [475, 360] on button "2" at bounding box center [493, 370] width 48 height 25
click at [237, 334] on button ")" at bounding box center [260, 341] width 48 height 25
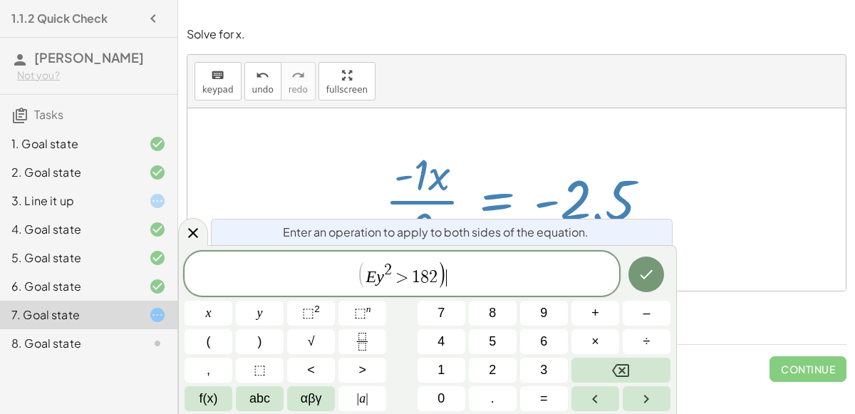
click at [363, 373] on span ">" at bounding box center [362, 370] width 8 height 19
click at [495, 365] on span "2" at bounding box center [492, 370] width 7 height 19
click at [645, 270] on icon "Done" at bounding box center [646, 274] width 17 height 17
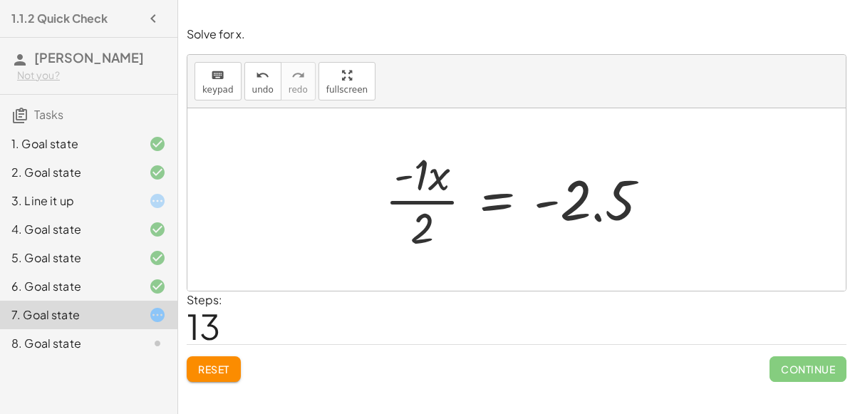
click at [795, 361] on span "Continue" at bounding box center [808, 369] width 77 height 26
click at [205, 378] on button "Reset" at bounding box center [214, 369] width 54 height 26
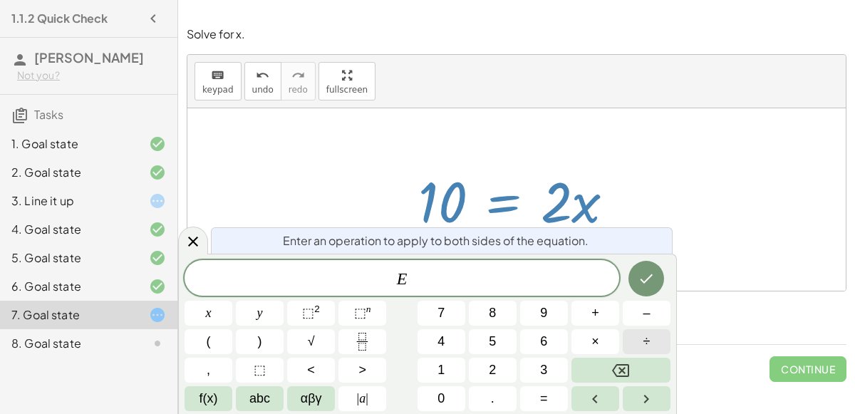
click at [627, 329] on button "÷" at bounding box center [647, 341] width 48 height 25
click at [488, 371] on button "2" at bounding box center [493, 370] width 48 height 25
click at [645, 276] on icon "Done" at bounding box center [646, 278] width 17 height 17
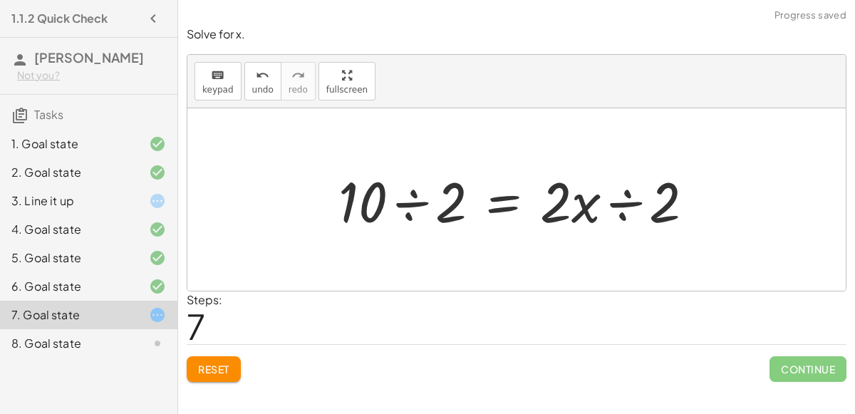
click at [413, 203] on div at bounding box center [521, 199] width 381 height 73
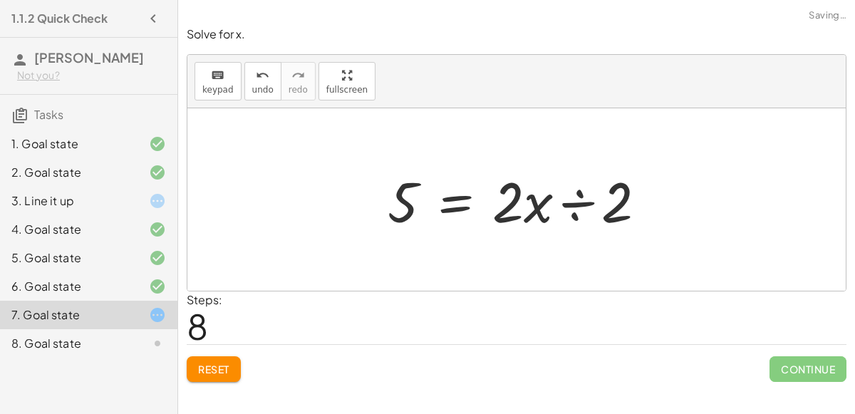
click at [577, 198] on div at bounding box center [522, 199] width 284 height 73
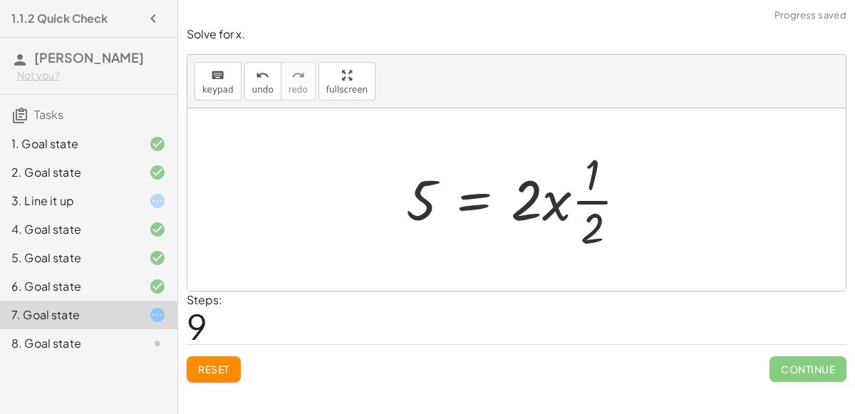
click at [549, 201] on div at bounding box center [522, 200] width 247 height 110
click at [549, 200] on div at bounding box center [522, 200] width 247 height 110
click at [544, 200] on div at bounding box center [522, 200] width 247 height 110
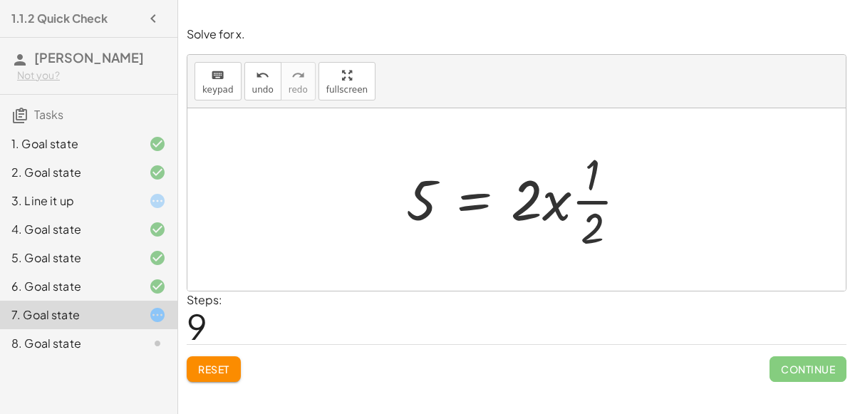
click at [584, 197] on div at bounding box center [522, 200] width 247 height 110
click at [584, 199] on div at bounding box center [522, 200] width 247 height 110
click at [530, 206] on div at bounding box center [522, 200] width 247 height 110
drag, startPoint x: 530, startPoint y: 206, endPoint x: 620, endPoint y: 200, distance: 90.0
click at [620, 200] on div at bounding box center [522, 200] width 247 height 110
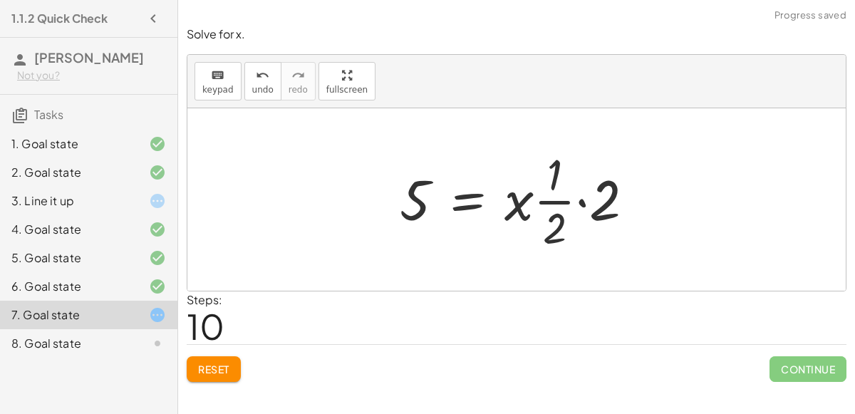
click at [581, 197] on div at bounding box center [523, 200] width 260 height 110
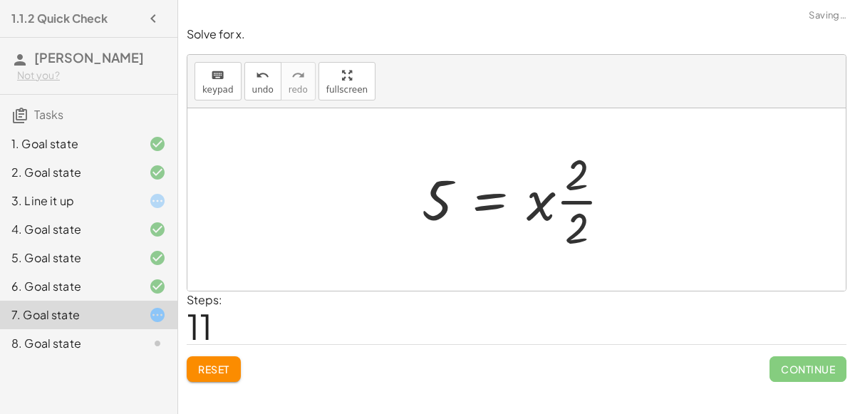
click at [575, 199] on div at bounding box center [522, 200] width 215 height 110
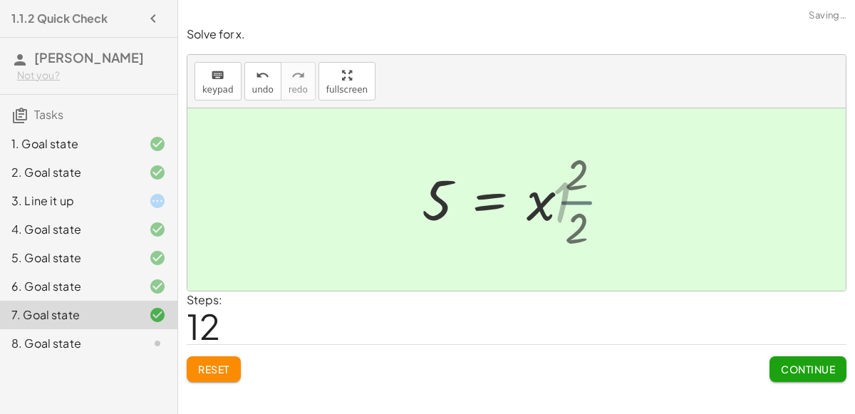
click at [575, 199] on div at bounding box center [501, 200] width 173 height 71
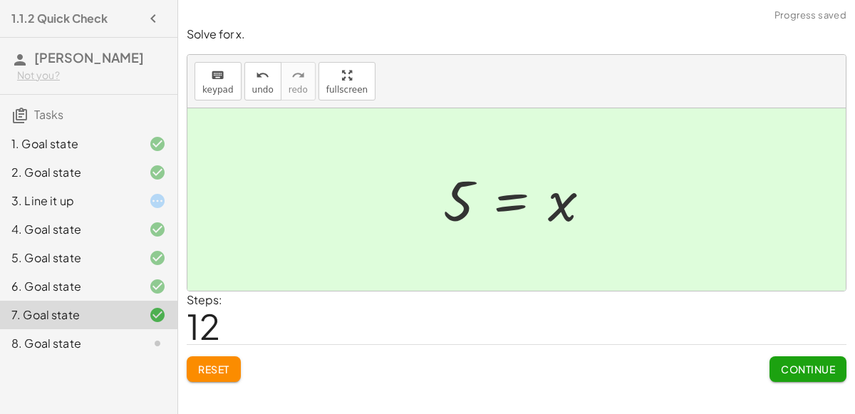
click at [805, 389] on div "Simplify. keyboard keypad undo undo redo redo fullscreen - | − 3 + 7 | - | 4 | …" at bounding box center [516, 207] width 677 height 414
click at [793, 380] on button "Continue" at bounding box center [808, 369] width 77 height 26
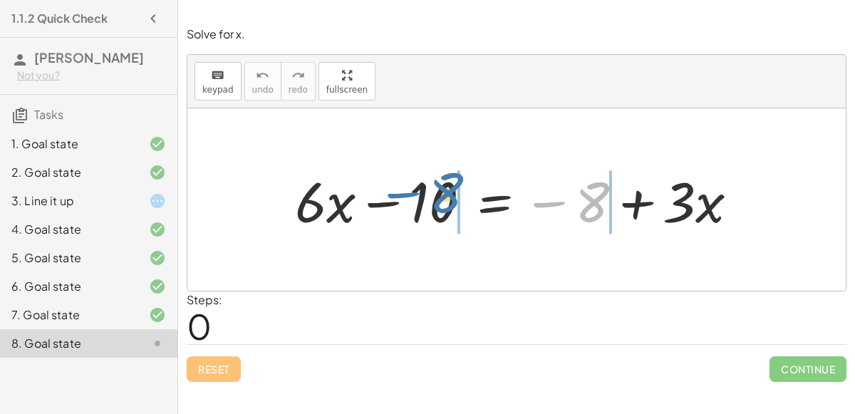
drag, startPoint x: 594, startPoint y: 208, endPoint x: 447, endPoint y: 200, distance: 146.3
click at [447, 200] on div at bounding box center [522, 199] width 469 height 73
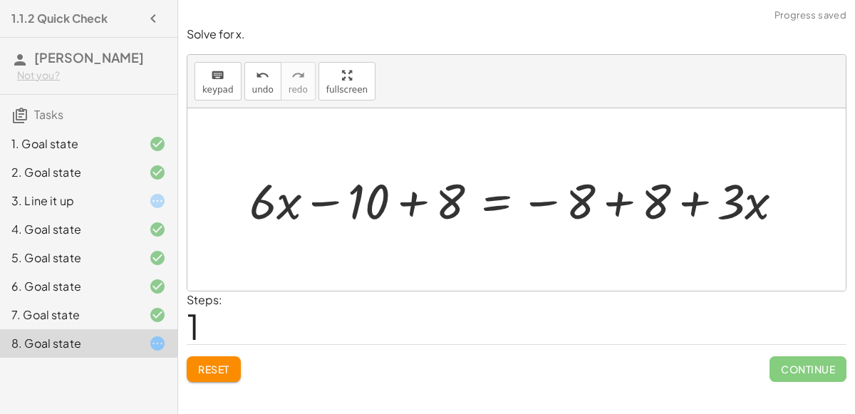
click at [388, 202] on div at bounding box center [522, 199] width 548 height 63
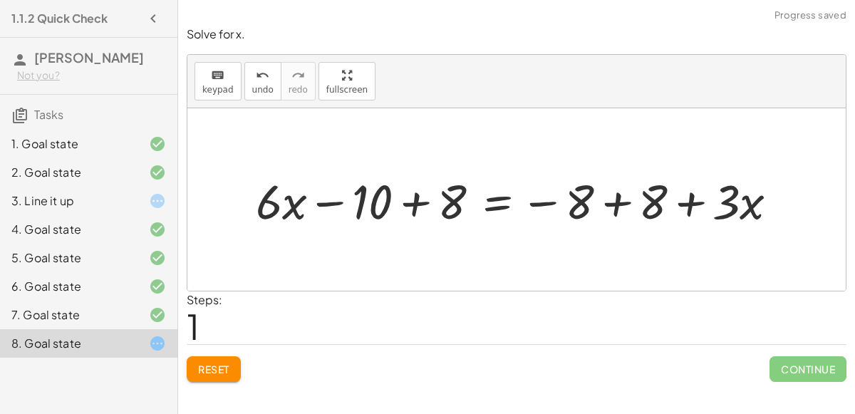
click at [431, 202] on div at bounding box center [523, 199] width 548 height 63
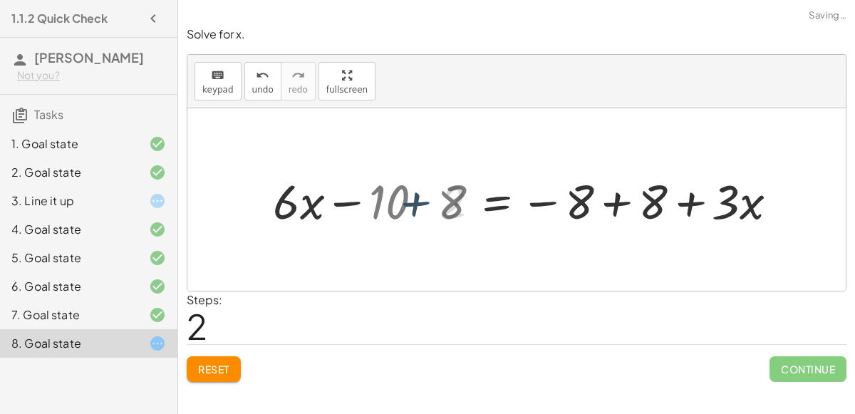
click at [430, 202] on div at bounding box center [566, 199] width 460 height 63
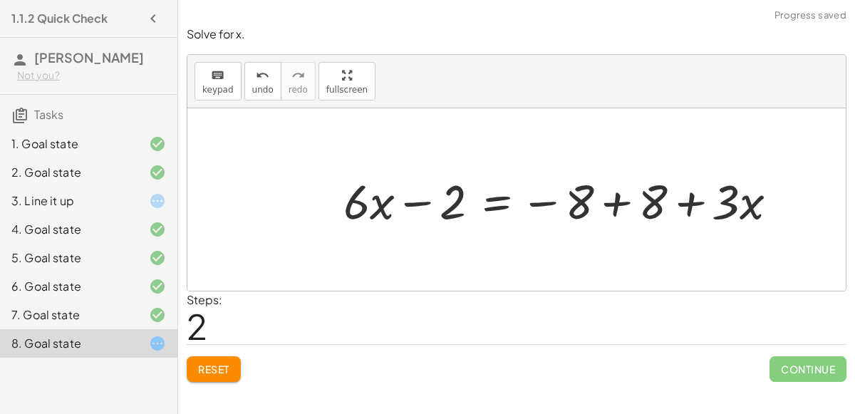
click at [615, 206] on div at bounding box center [566, 199] width 460 height 63
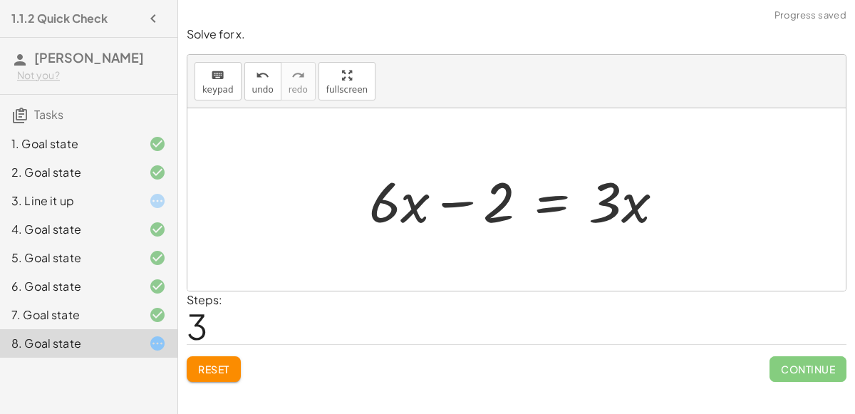
click at [440, 197] on div at bounding box center [522, 199] width 321 height 73
click at [494, 211] on div at bounding box center [522, 199] width 321 height 73
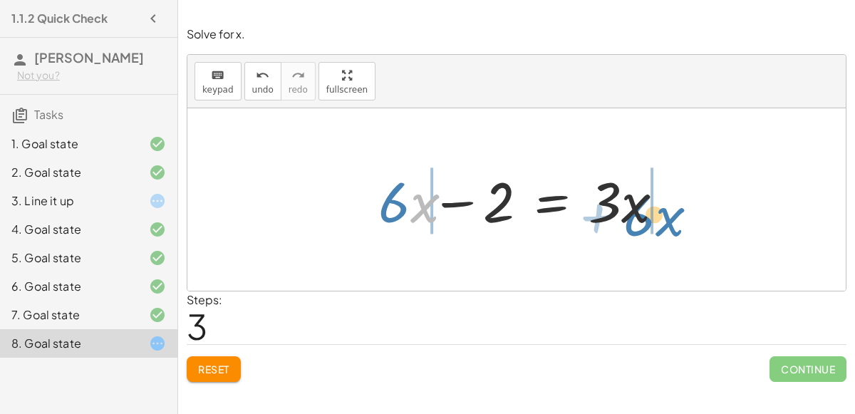
drag, startPoint x: 410, startPoint y: 206, endPoint x: 655, endPoint y: 220, distance: 245.5
click at [655, 220] on div at bounding box center [517, 199] width 311 height 73
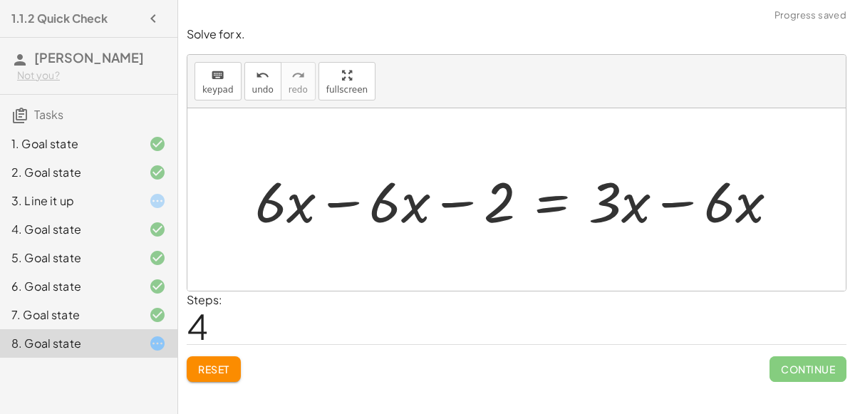
click at [341, 204] on div at bounding box center [522, 199] width 549 height 73
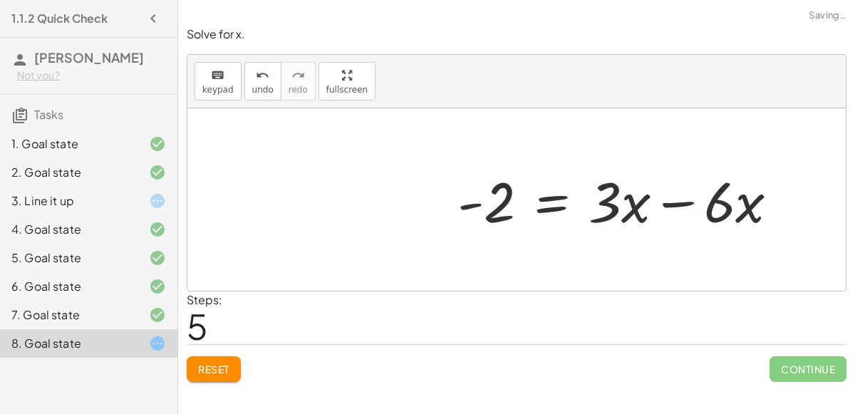
click at [688, 206] on div at bounding box center [623, 199] width 347 height 73
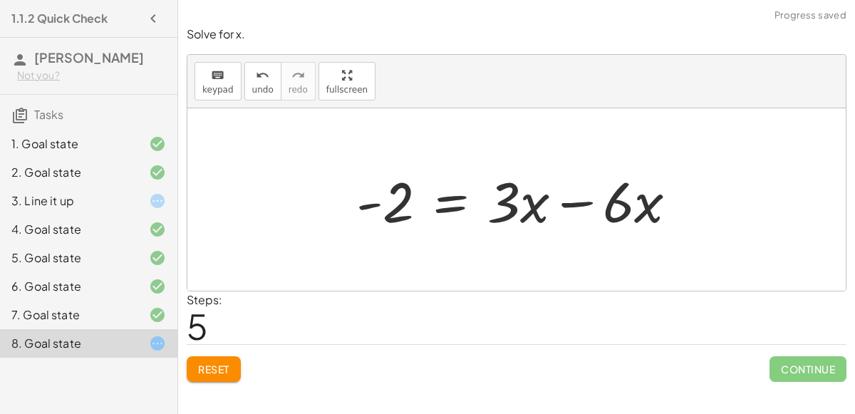
click at [590, 200] on div at bounding box center [522, 199] width 347 height 73
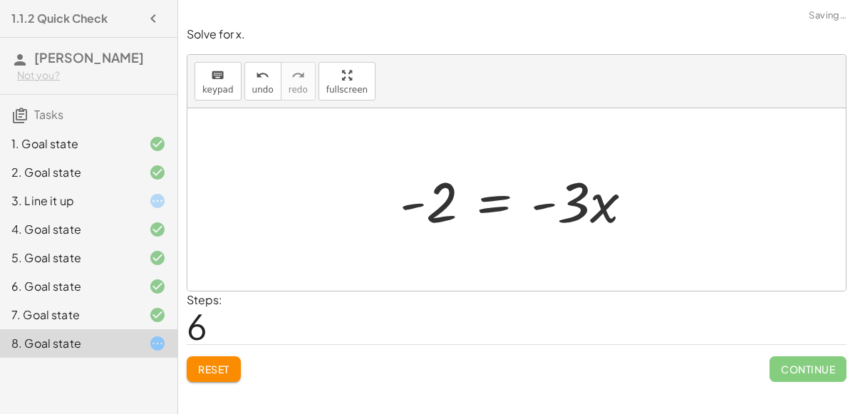
click at [545, 204] on div at bounding box center [522, 199] width 259 height 73
click at [602, 209] on div at bounding box center [522, 199] width 259 height 73
click at [393, 198] on div at bounding box center [522, 199] width 259 height 73
click at [405, 202] on div at bounding box center [522, 199] width 259 height 73
click at [496, 202] on div at bounding box center [522, 199] width 259 height 73
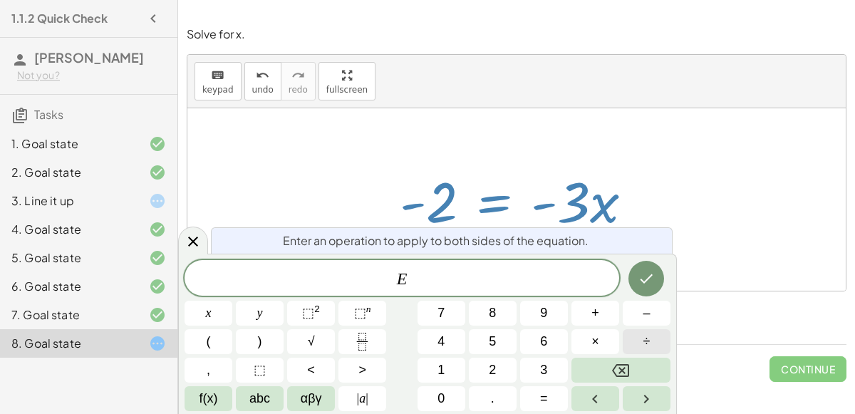
click at [658, 348] on button "÷" at bounding box center [647, 341] width 48 height 25
click at [626, 316] on button "–" at bounding box center [647, 313] width 48 height 25
click at [538, 373] on button "3" at bounding box center [544, 370] width 48 height 25
click at [645, 283] on icon "Done" at bounding box center [646, 278] width 17 height 17
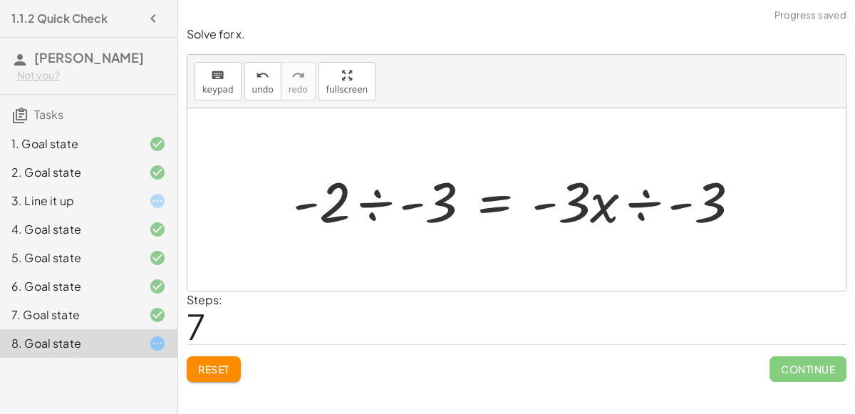
click at [362, 201] on div at bounding box center [522, 199] width 473 height 73
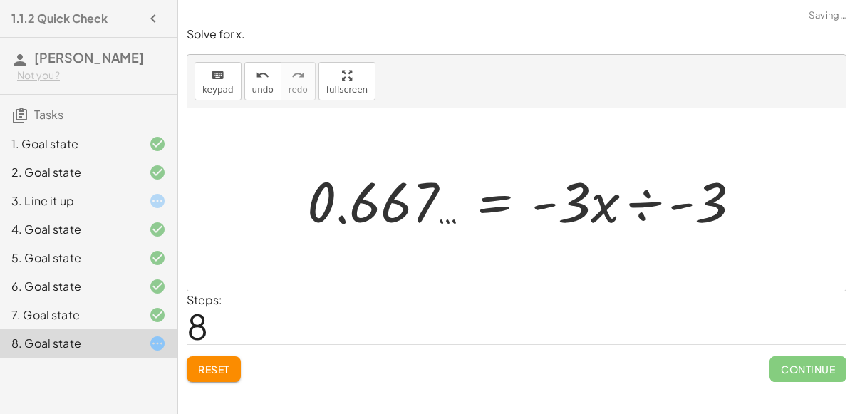
click at [340, 199] on div at bounding box center [529, 199] width 459 height 73
click at [648, 200] on div at bounding box center [529, 199] width 459 height 73
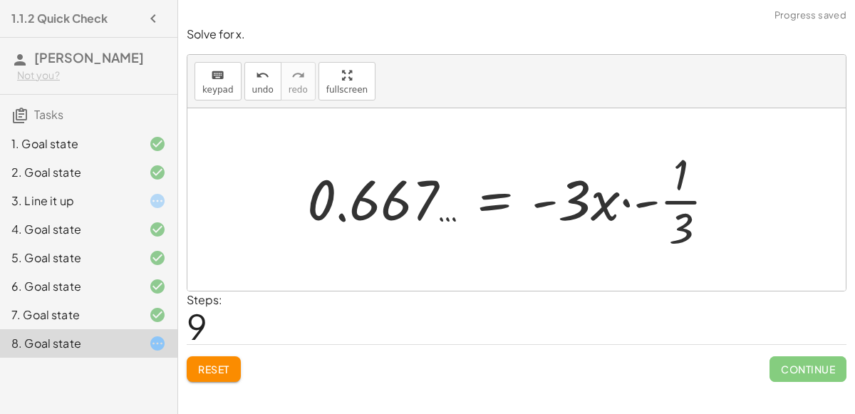
click at [621, 202] on div at bounding box center [517, 200] width 435 height 110
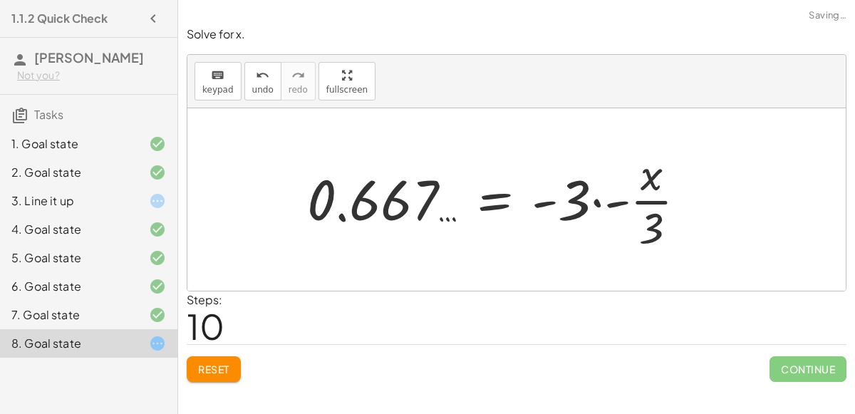
click at [581, 206] on div at bounding box center [502, 200] width 405 height 110
click at [599, 202] on div at bounding box center [502, 200] width 405 height 110
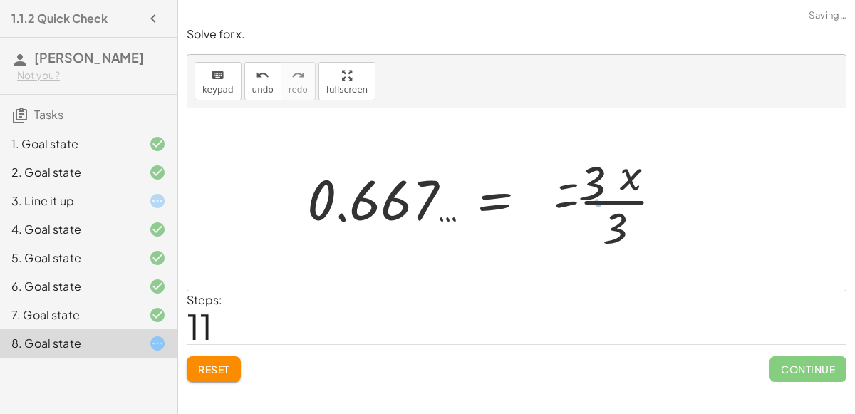
click at [599, 202] on div at bounding box center [487, 200] width 375 height 110
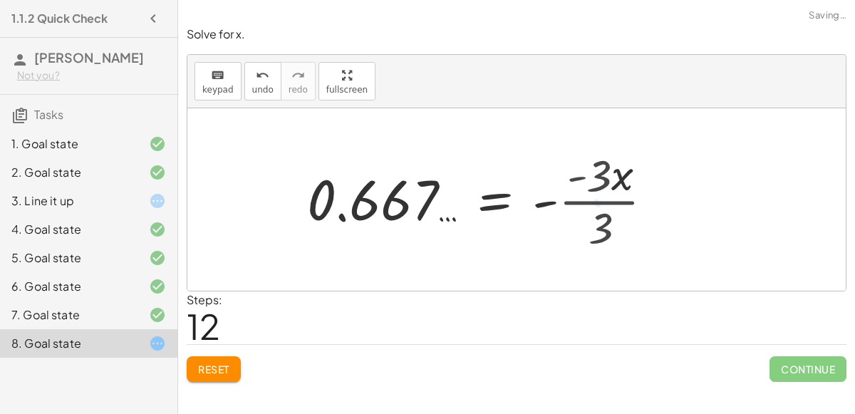
click at [599, 202] on div at bounding box center [483, 199] width 366 height 73
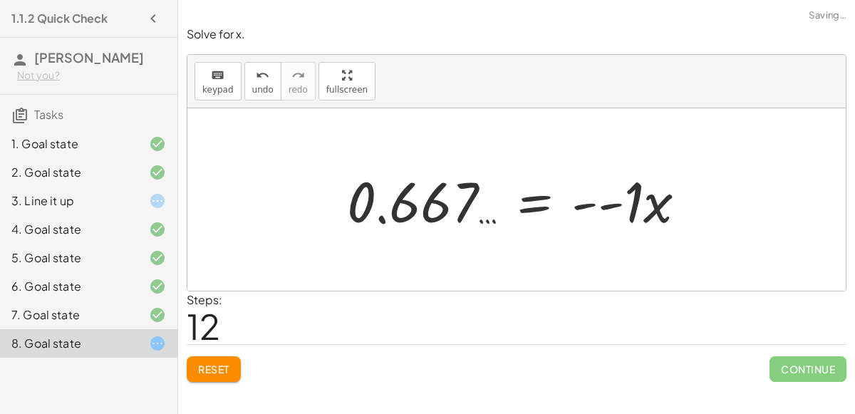
click at [594, 203] on div at bounding box center [523, 199] width 366 height 73
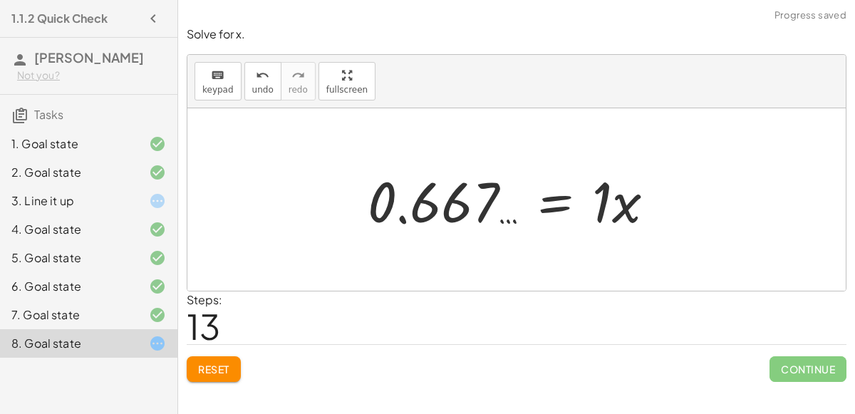
click at [601, 205] on div at bounding box center [517, 199] width 313 height 73
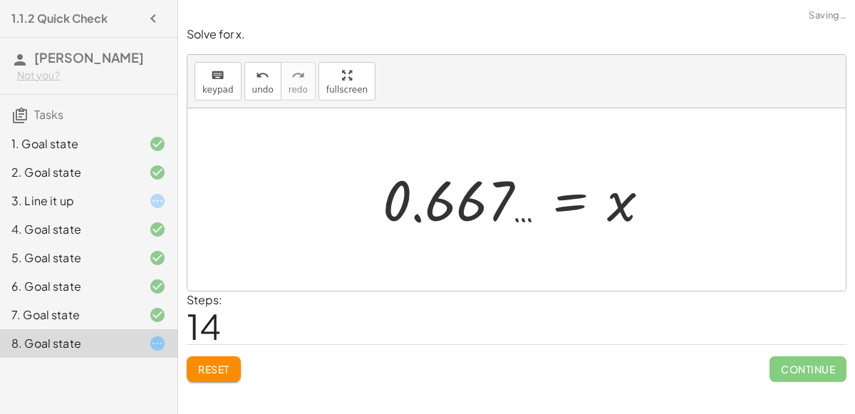
click at [514, 209] on div at bounding box center [521, 200] width 293 height 71
click at [514, 218] on div at bounding box center [521, 200] width 293 height 71
click at [418, 216] on div at bounding box center [521, 200] width 293 height 71
click at [460, 208] on div at bounding box center [521, 200] width 293 height 71
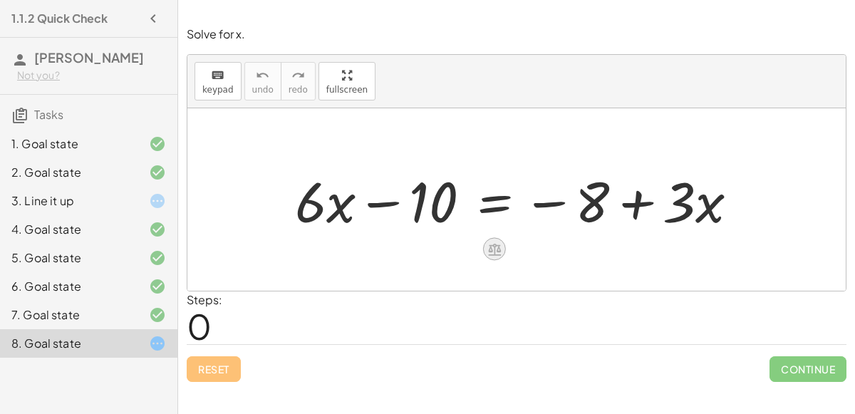
click at [488, 244] on icon at bounding box center [494, 250] width 13 height 12
click at [439, 247] on span "+" at bounding box center [437, 249] width 9 height 21
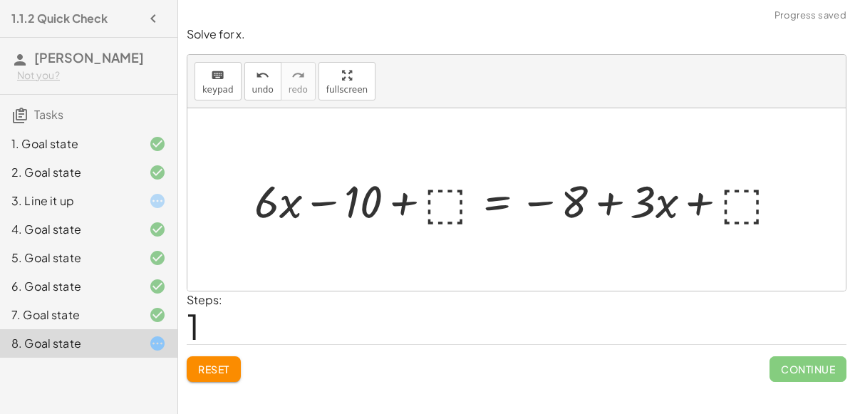
click at [435, 207] on div at bounding box center [521, 199] width 549 height 59
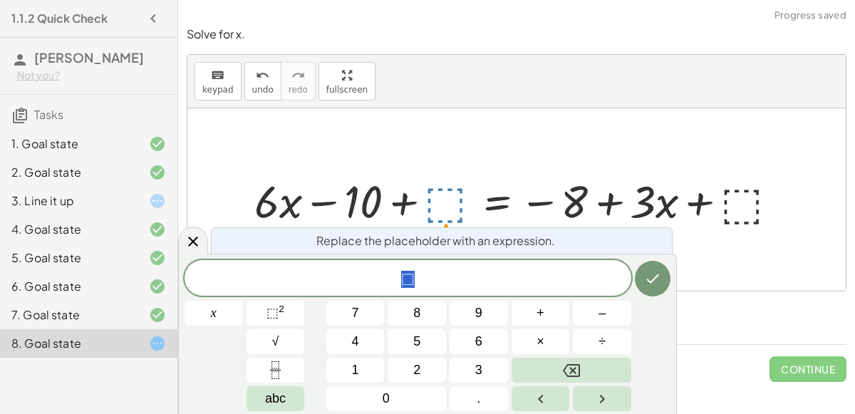
click at [447, 153] on div at bounding box center [516, 199] width 658 height 182
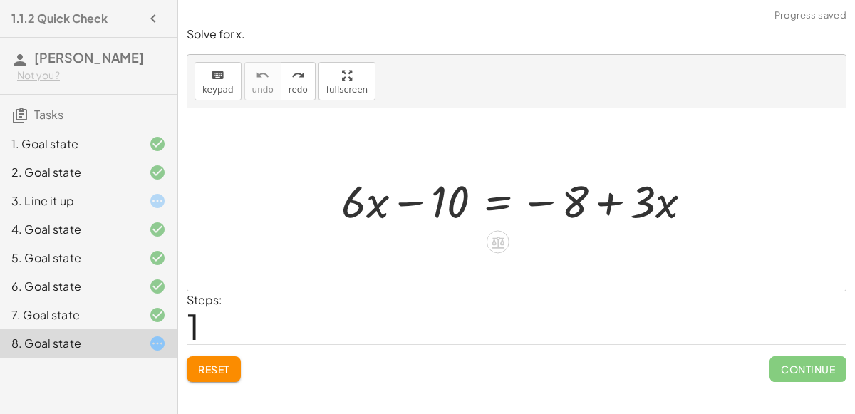
drag, startPoint x: 273, startPoint y: 94, endPoint x: 509, endPoint y: 240, distance: 277.4
click at [502, 240] on icon at bounding box center [498, 243] width 13 height 12
click at [532, 247] on div "÷" at bounding box center [526, 242] width 23 height 23
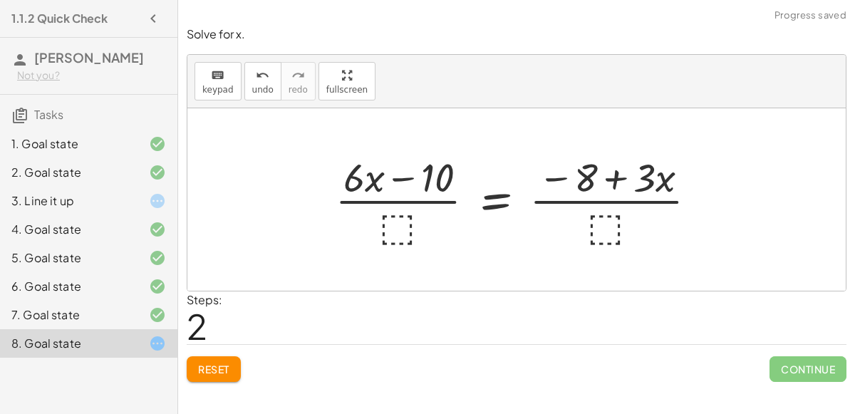
click at [420, 216] on div at bounding box center [523, 200] width 424 height 110
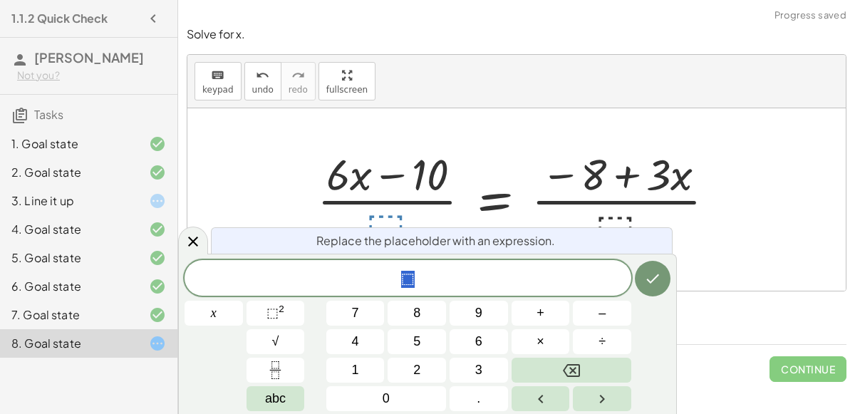
click at [471, 178] on div at bounding box center [522, 200] width 424 height 110
click at [472, 177] on div at bounding box center [522, 200] width 424 height 110
click at [657, 293] on button "Done" at bounding box center [653, 279] width 36 height 36
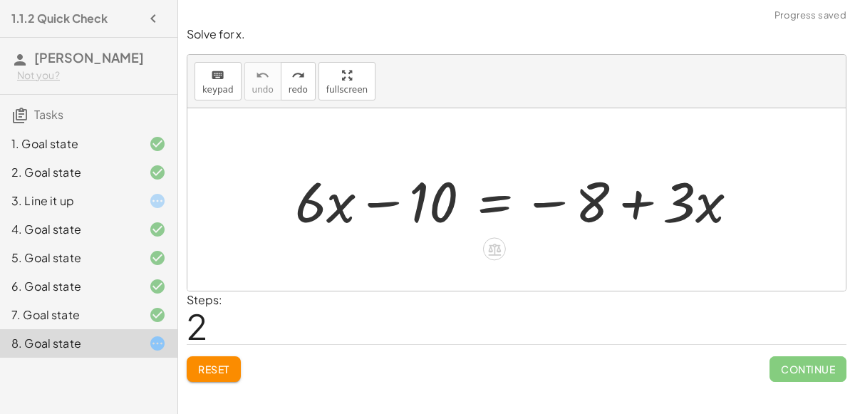
click at [384, 200] on div at bounding box center [522, 199] width 469 height 73
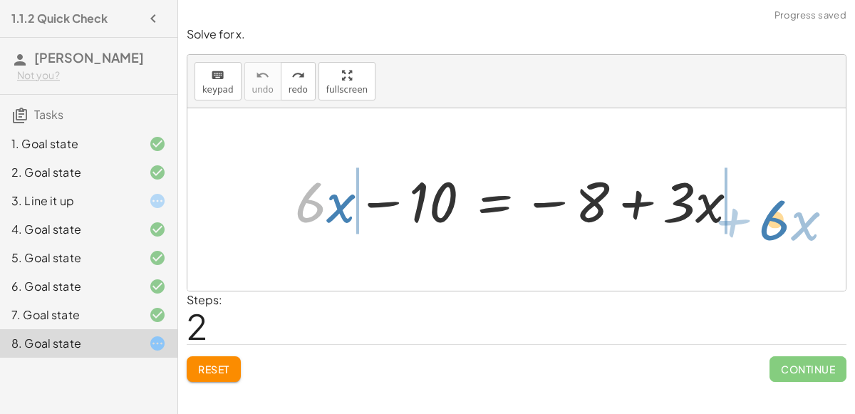
drag, startPoint x: 303, startPoint y: 204, endPoint x: 766, endPoint y: 221, distance: 463.5
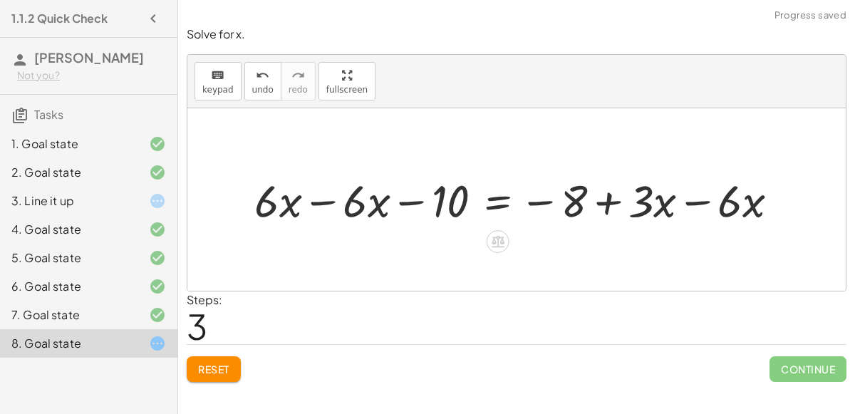
click at [689, 200] on div at bounding box center [522, 199] width 550 height 58
click at [326, 202] on div at bounding box center [477, 199] width 461 height 58
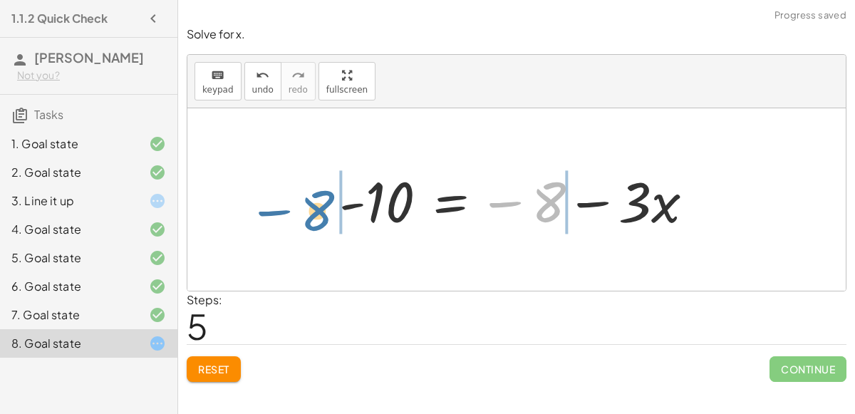
drag, startPoint x: 549, startPoint y: 209, endPoint x: 321, endPoint y: 223, distance: 229.1
click at [321, 223] on div "+ · 6 · x − 10 = − 8 + · 3 · x + · 6 · x − · 6 · x − 10 = − 8 + · 3 · x − · 6 ·…" at bounding box center [517, 200] width 398 height 81
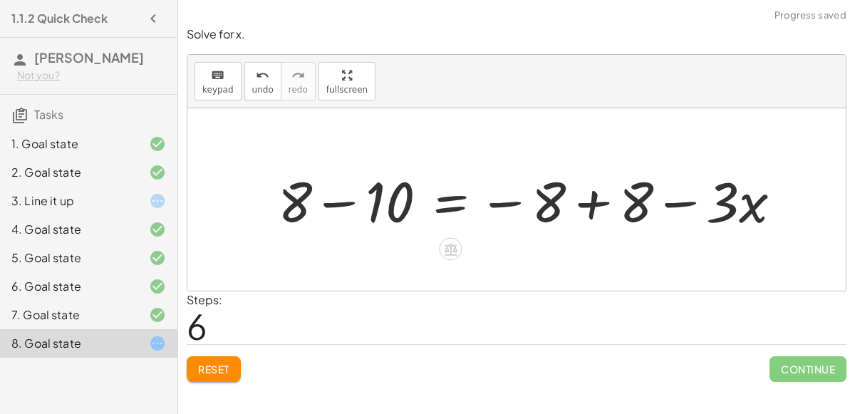
click at [343, 199] on div at bounding box center [535, 199] width 529 height 73
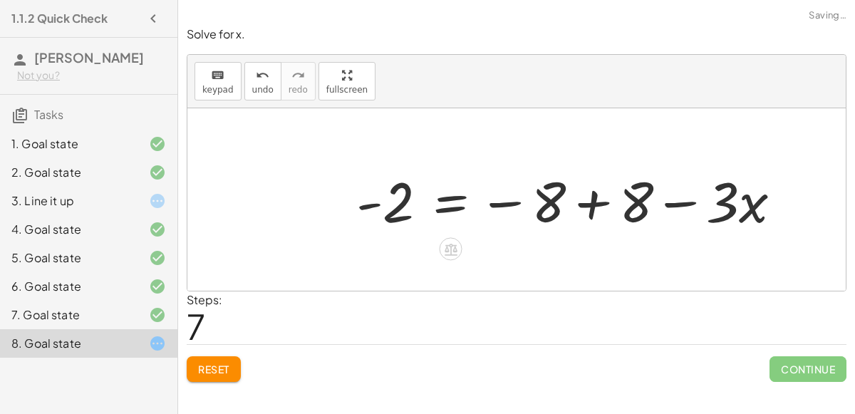
click at [589, 203] on div at bounding box center [574, 199] width 451 height 73
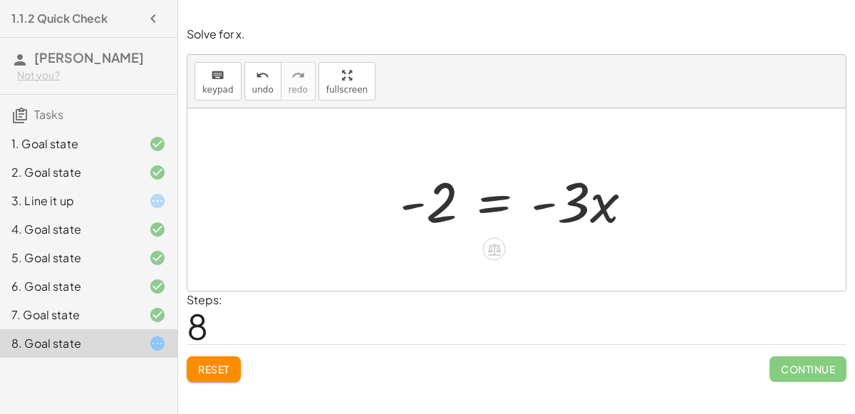
click at [502, 201] on div at bounding box center [522, 199] width 259 height 73
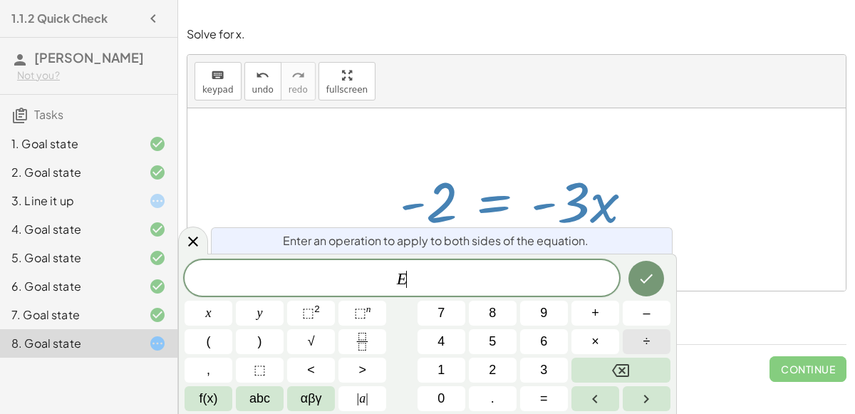
click at [641, 336] on button "÷" at bounding box center [647, 341] width 48 height 25
click at [648, 270] on icon "Done" at bounding box center [646, 278] width 17 height 17
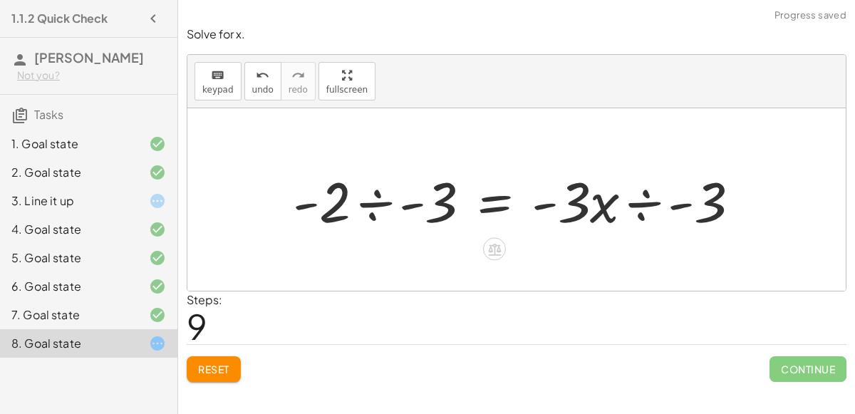
click at [388, 205] on div at bounding box center [522, 199] width 473 height 73
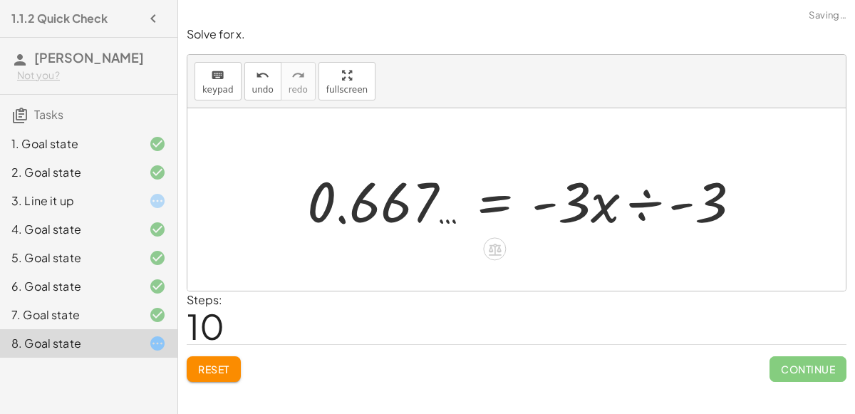
click at [646, 201] on div at bounding box center [529, 199] width 459 height 73
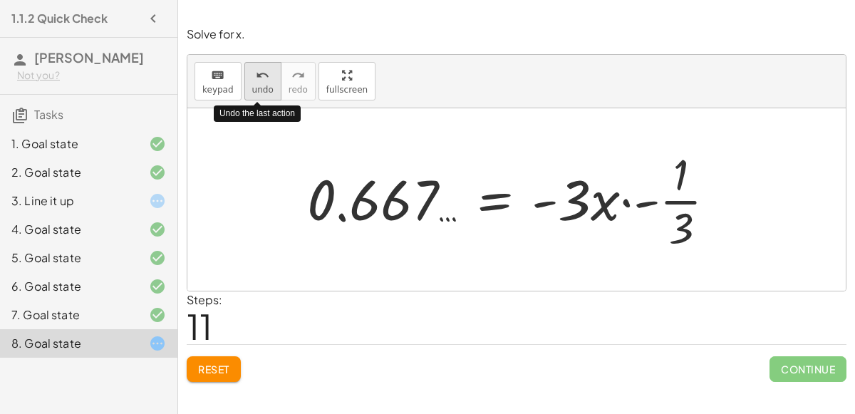
click at [269, 82] on button "undo undo" at bounding box center [262, 81] width 37 height 38
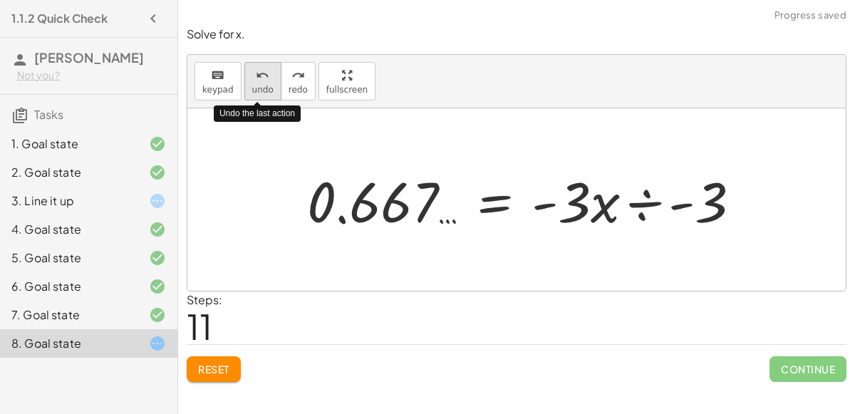
click at [269, 82] on button "undo undo" at bounding box center [262, 81] width 37 height 38
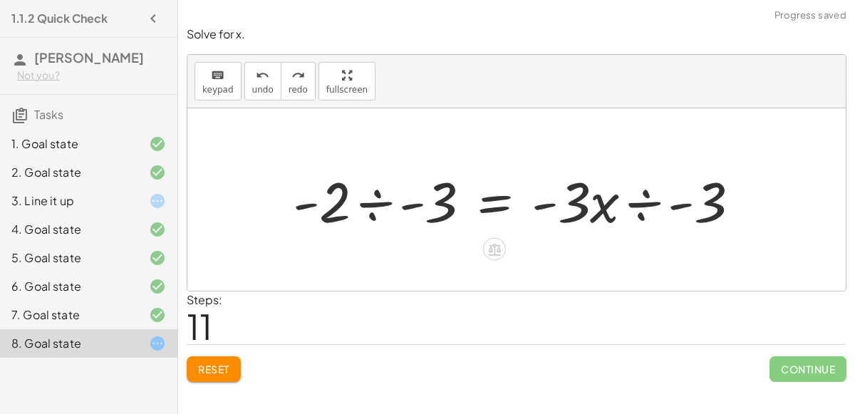
click at [305, 207] on div at bounding box center [522, 199] width 473 height 73
click at [304, 206] on div at bounding box center [522, 199] width 473 height 73
click at [403, 202] on div at bounding box center [522, 199] width 473 height 73
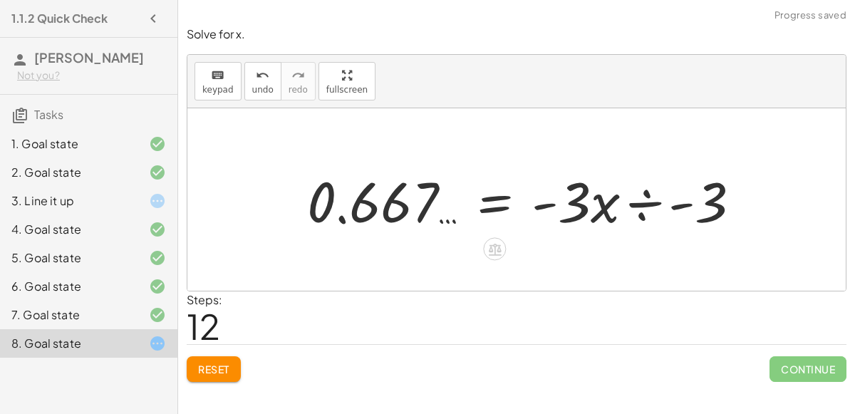
click at [383, 202] on div at bounding box center [529, 199] width 459 height 73
click at [451, 218] on div at bounding box center [529, 199] width 459 height 73
click at [256, 73] on icon "undo" at bounding box center [263, 75] width 14 height 17
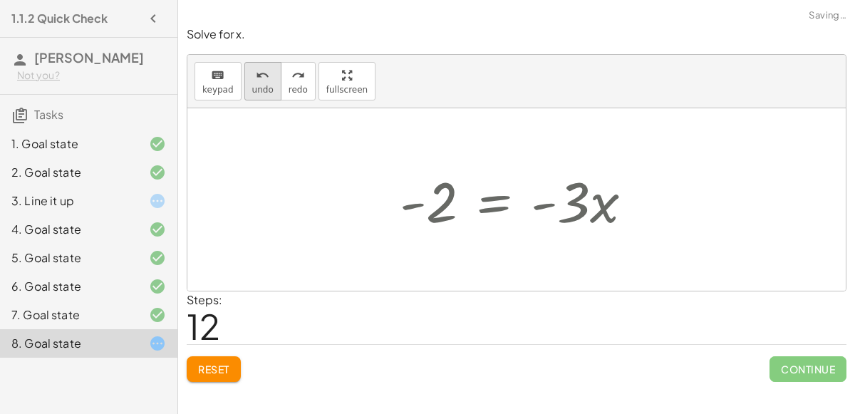
click at [256, 73] on icon "undo" at bounding box center [263, 75] width 14 height 17
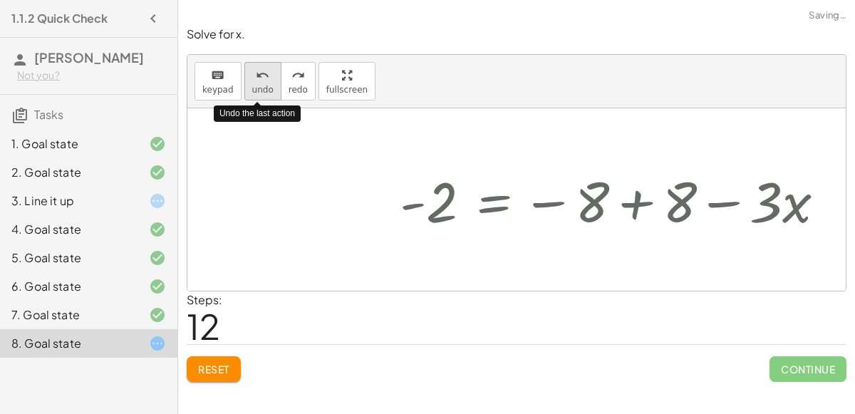
click at [256, 73] on icon "undo" at bounding box center [263, 75] width 14 height 17
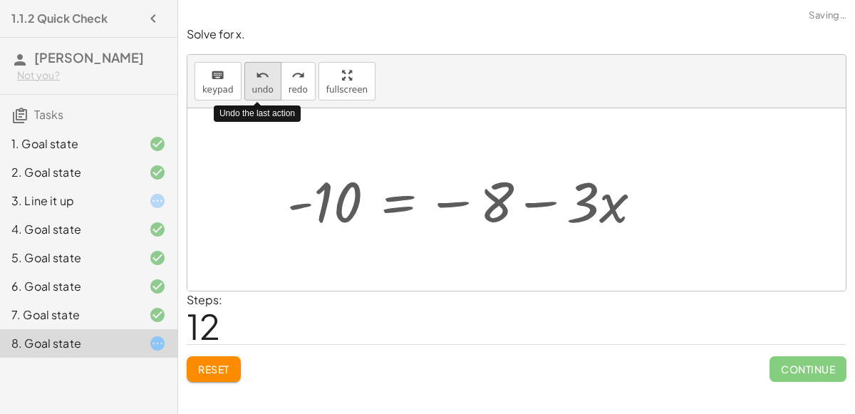
click at [256, 73] on icon "undo" at bounding box center [263, 75] width 14 height 17
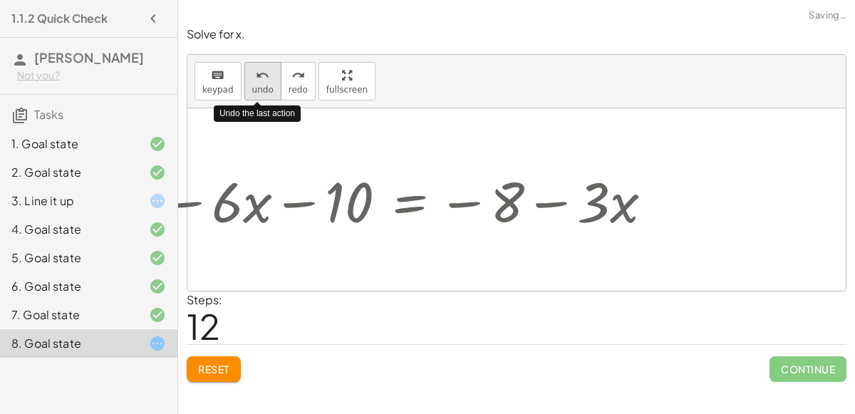
click at [256, 73] on icon "undo" at bounding box center [263, 75] width 14 height 17
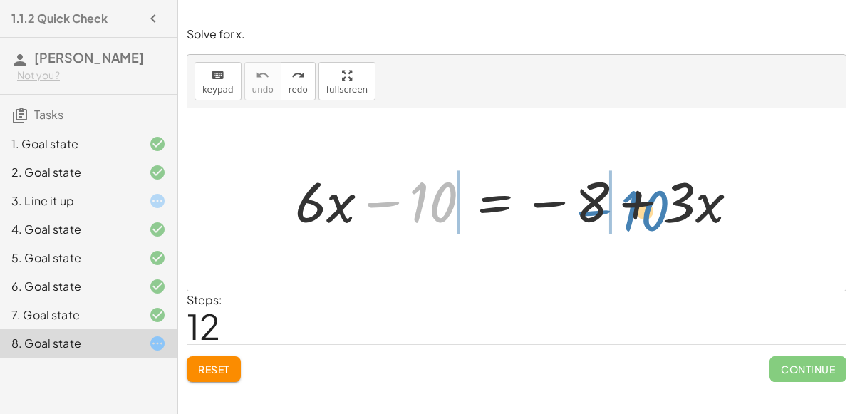
drag, startPoint x: 417, startPoint y: 209, endPoint x: 627, endPoint y: 217, distance: 210.4
click at [627, 217] on div at bounding box center [522, 199] width 469 height 73
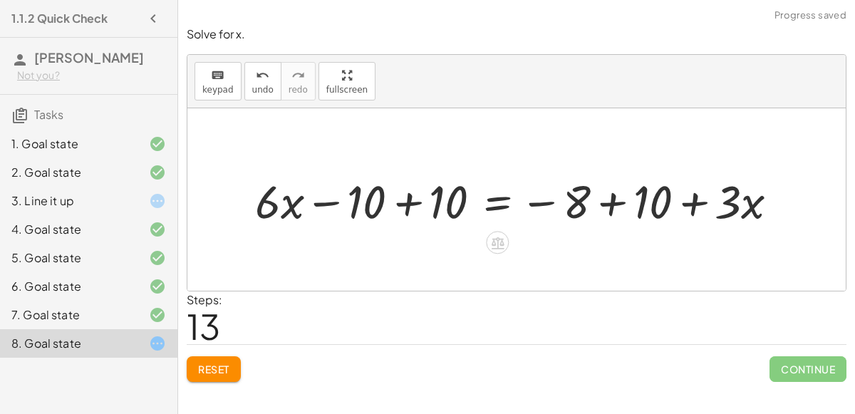
click at [398, 204] on div at bounding box center [522, 200] width 549 height 61
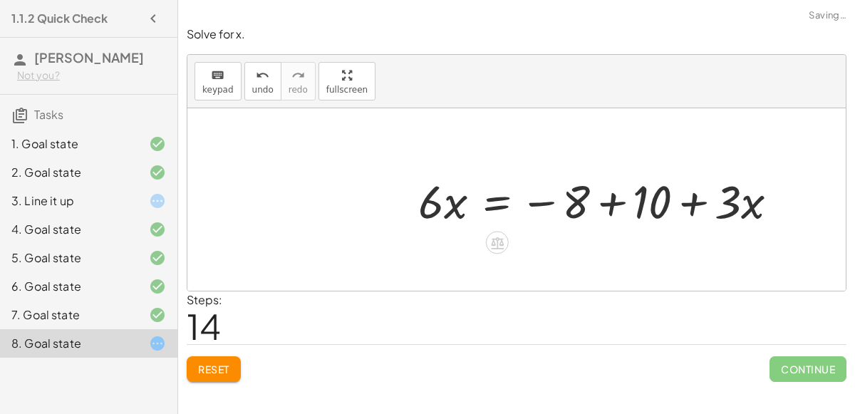
click at [613, 202] on div at bounding box center [603, 200] width 385 height 61
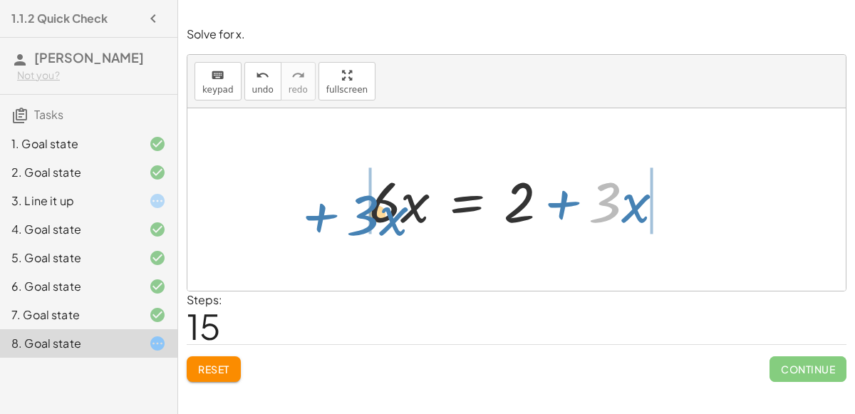
drag, startPoint x: 603, startPoint y: 210, endPoint x: 361, endPoint y: 223, distance: 241.9
click at [362, 223] on div at bounding box center [522, 199] width 321 height 73
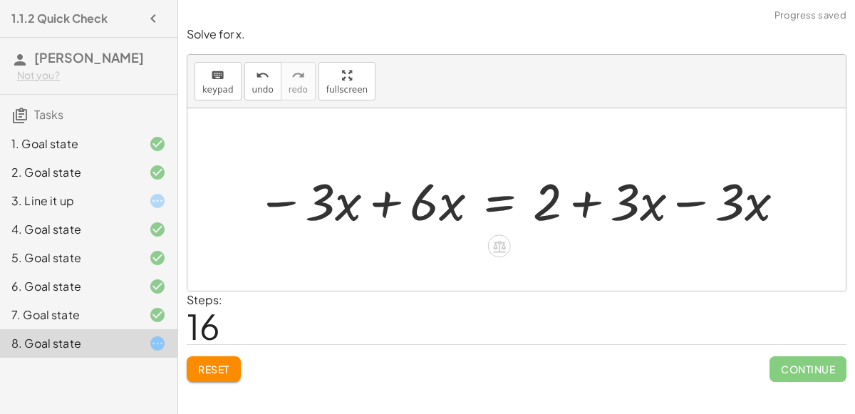
click at [383, 201] on div at bounding box center [521, 200] width 545 height 68
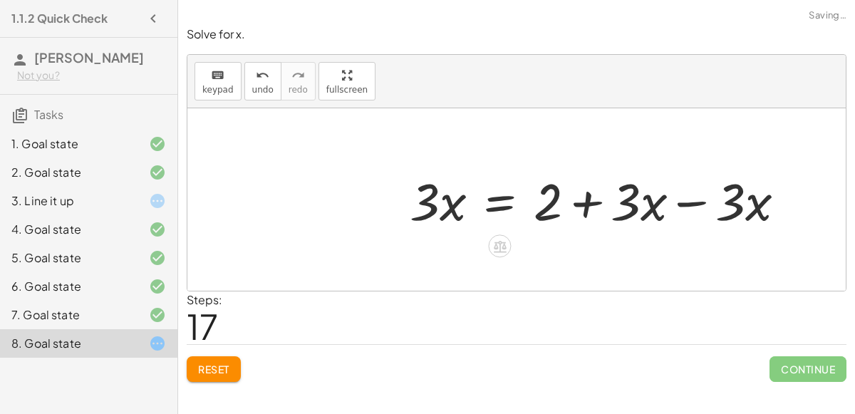
click at [692, 200] on div at bounding box center [603, 200] width 401 height 68
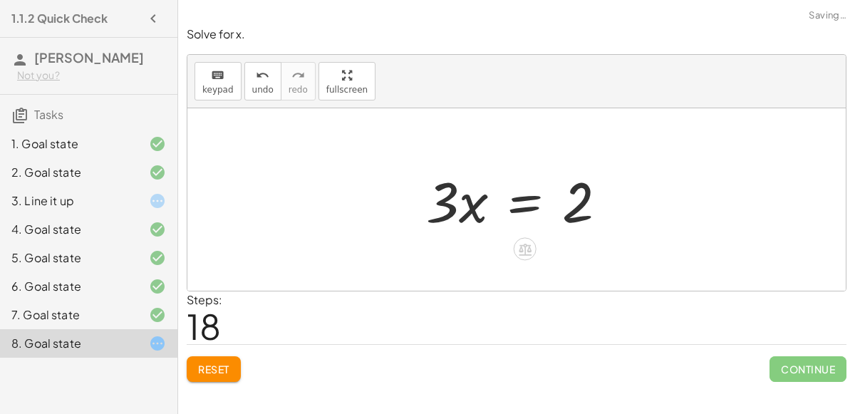
click at [528, 209] on div at bounding box center [522, 199] width 207 height 73
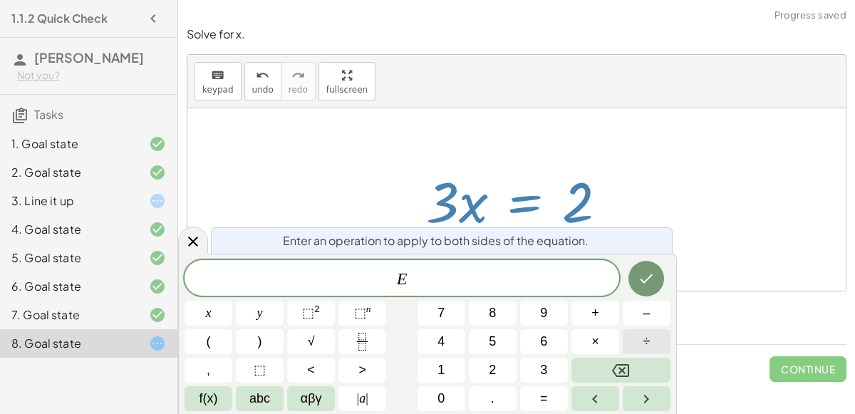
click at [646, 348] on span "÷" at bounding box center [646, 341] width 7 height 19
click at [641, 276] on icon "Done" at bounding box center [646, 278] width 17 height 17
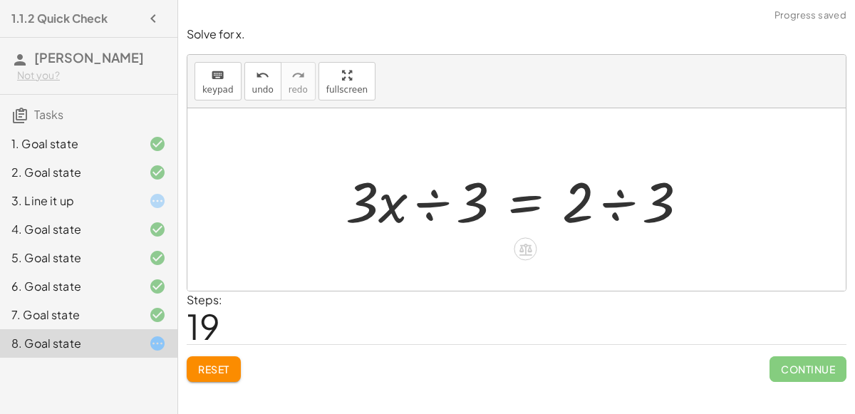
click at [443, 198] on div at bounding box center [522, 199] width 368 height 73
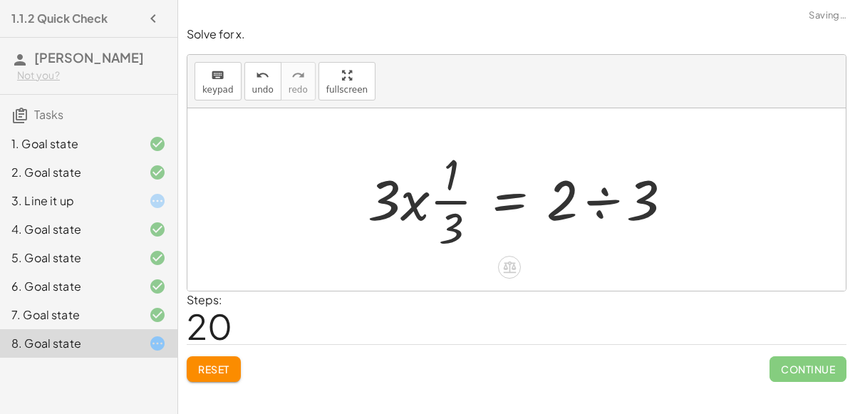
click at [611, 202] on div at bounding box center [526, 200] width 331 height 110
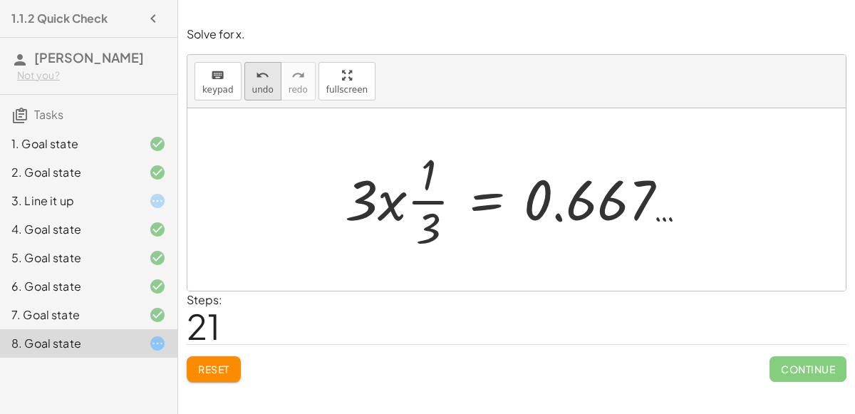
click at [257, 66] on div "undo" at bounding box center [262, 74] width 21 height 17
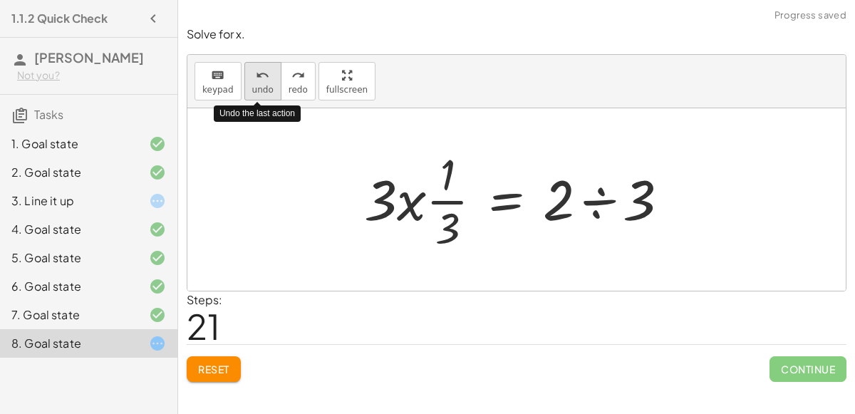
click at [257, 66] on div "undo" at bounding box center [262, 74] width 21 height 17
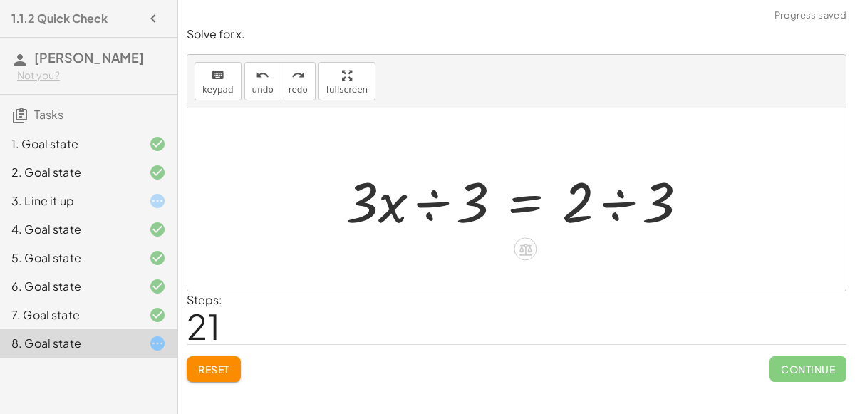
click at [433, 205] on div at bounding box center [522, 199] width 368 height 73
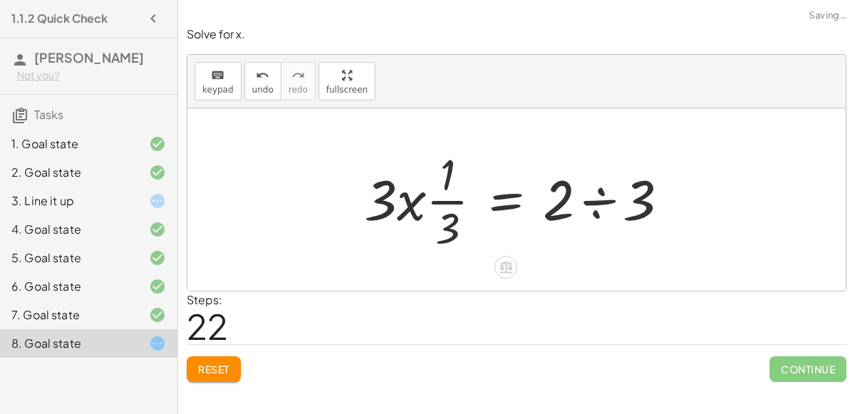
click at [596, 200] on div at bounding box center [522, 200] width 331 height 110
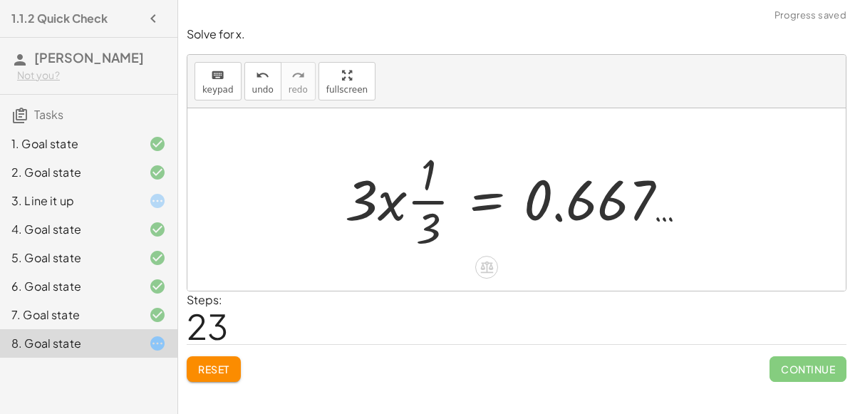
click at [560, 214] on div at bounding box center [522, 200] width 368 height 110
click at [244, 87] on button "undo undo" at bounding box center [262, 81] width 37 height 38
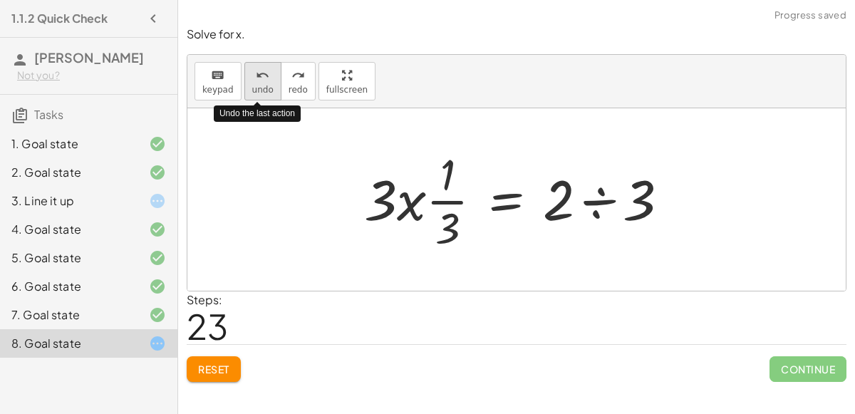
click at [244, 87] on button "undo undo" at bounding box center [262, 81] width 37 height 38
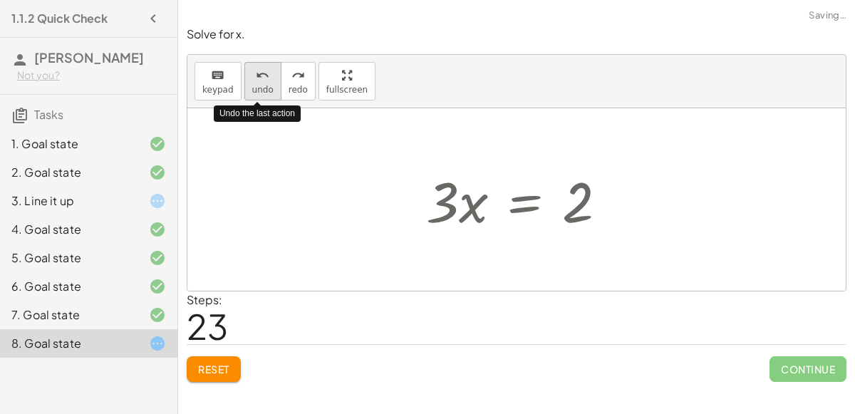
click at [244, 87] on button "undo undo" at bounding box center [262, 81] width 37 height 38
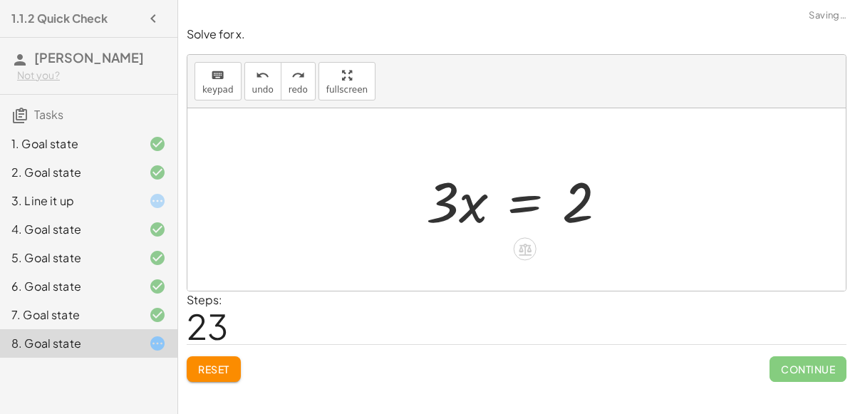
click at [517, 219] on div at bounding box center [522, 199] width 207 height 73
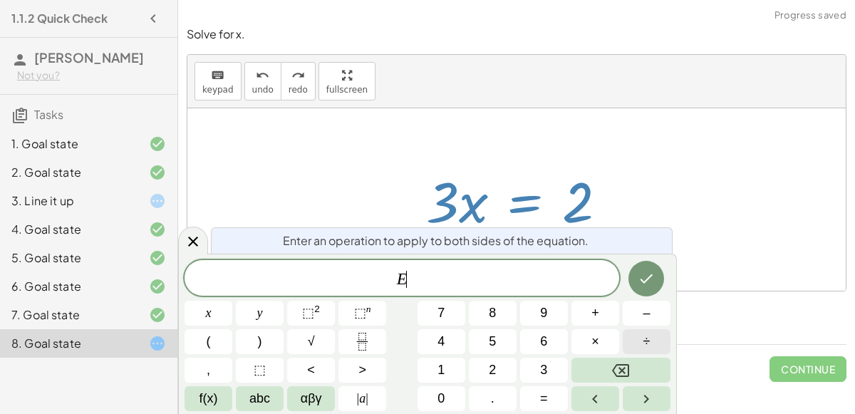
click at [636, 339] on button "÷" at bounding box center [647, 341] width 48 height 25
click at [435, 214] on div at bounding box center [522, 199] width 207 height 73
click at [403, 182] on div at bounding box center [516, 199] width 658 height 182
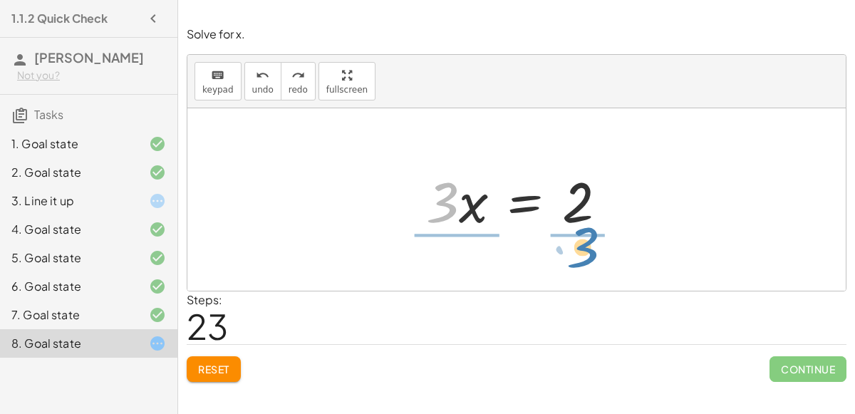
drag, startPoint x: 436, startPoint y: 203, endPoint x: 576, endPoint y: 247, distance: 147.2
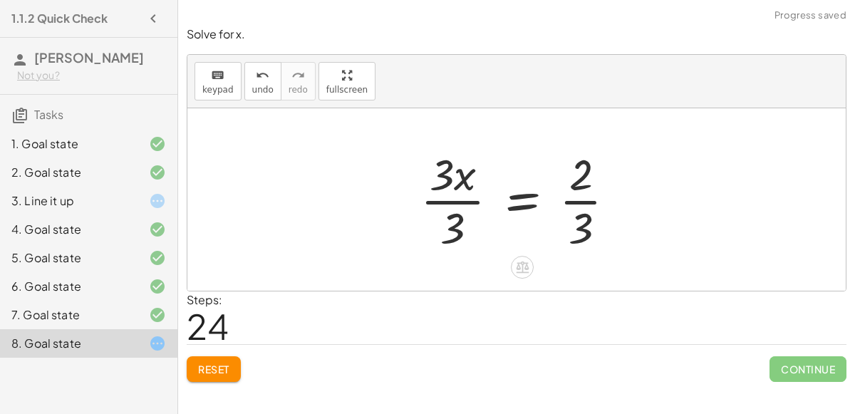
click at [450, 200] on div at bounding box center [523, 200] width 221 height 110
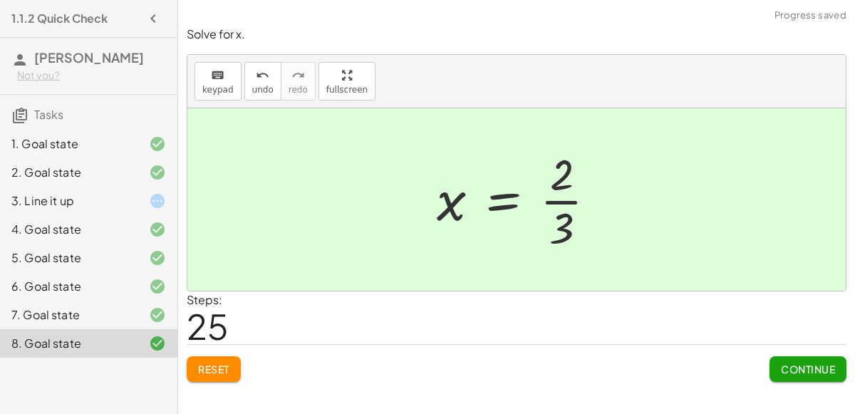
click at [778, 371] on button "Continue" at bounding box center [808, 369] width 77 height 26
